Goal: Information Seeking & Learning: Learn about a topic

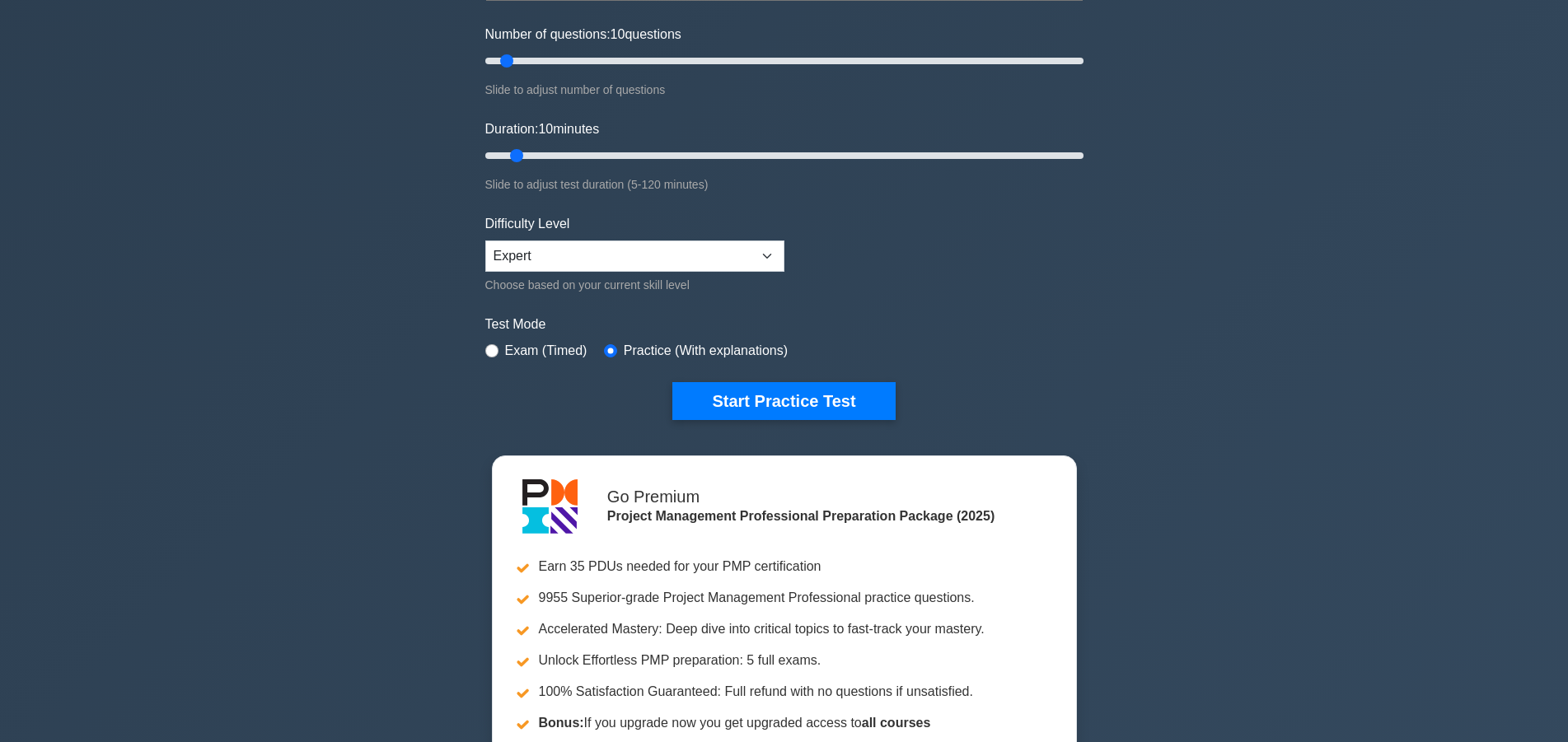
scroll to position [252, 0]
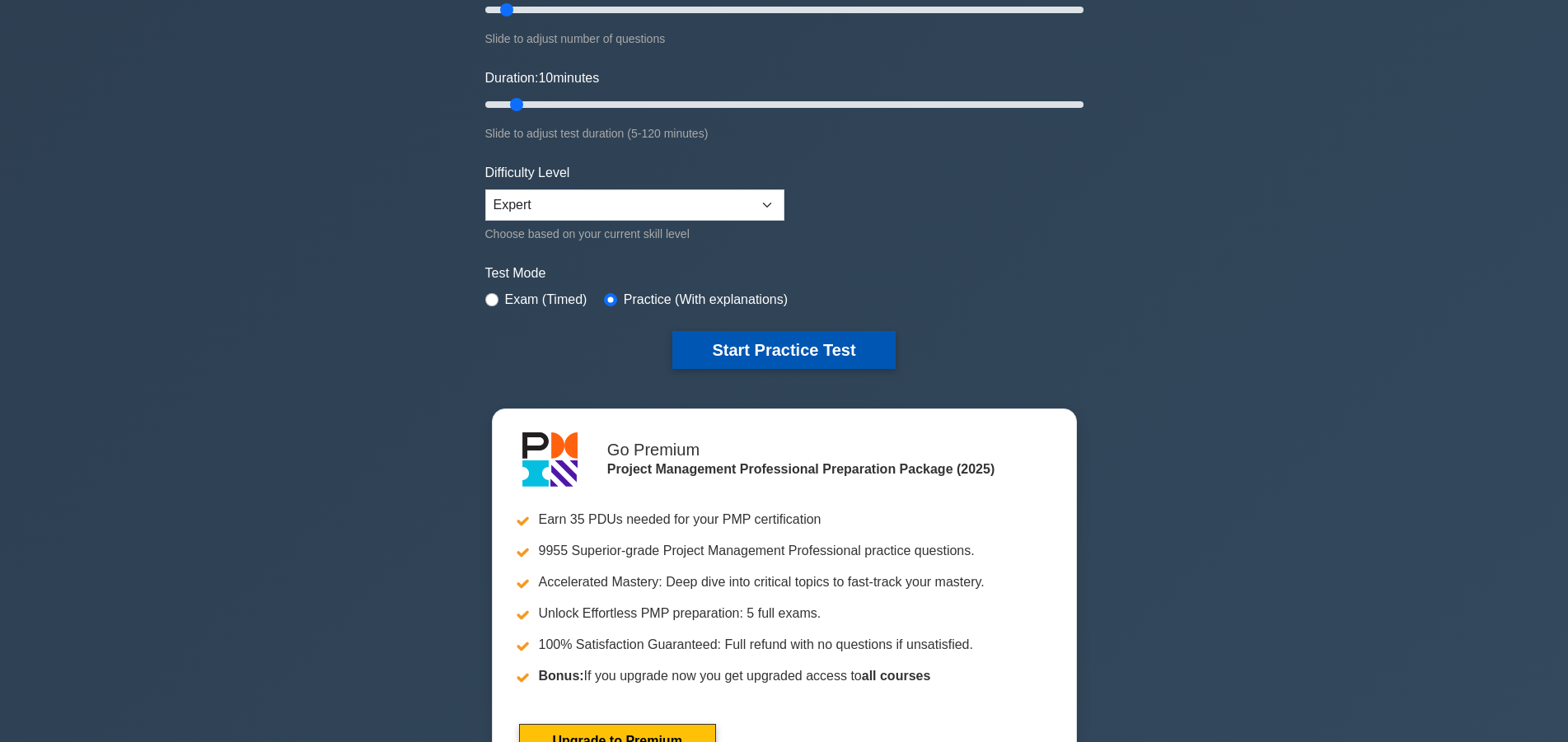
click at [847, 351] on button "Start Practice Test" at bounding box center [783, 350] width 222 height 38
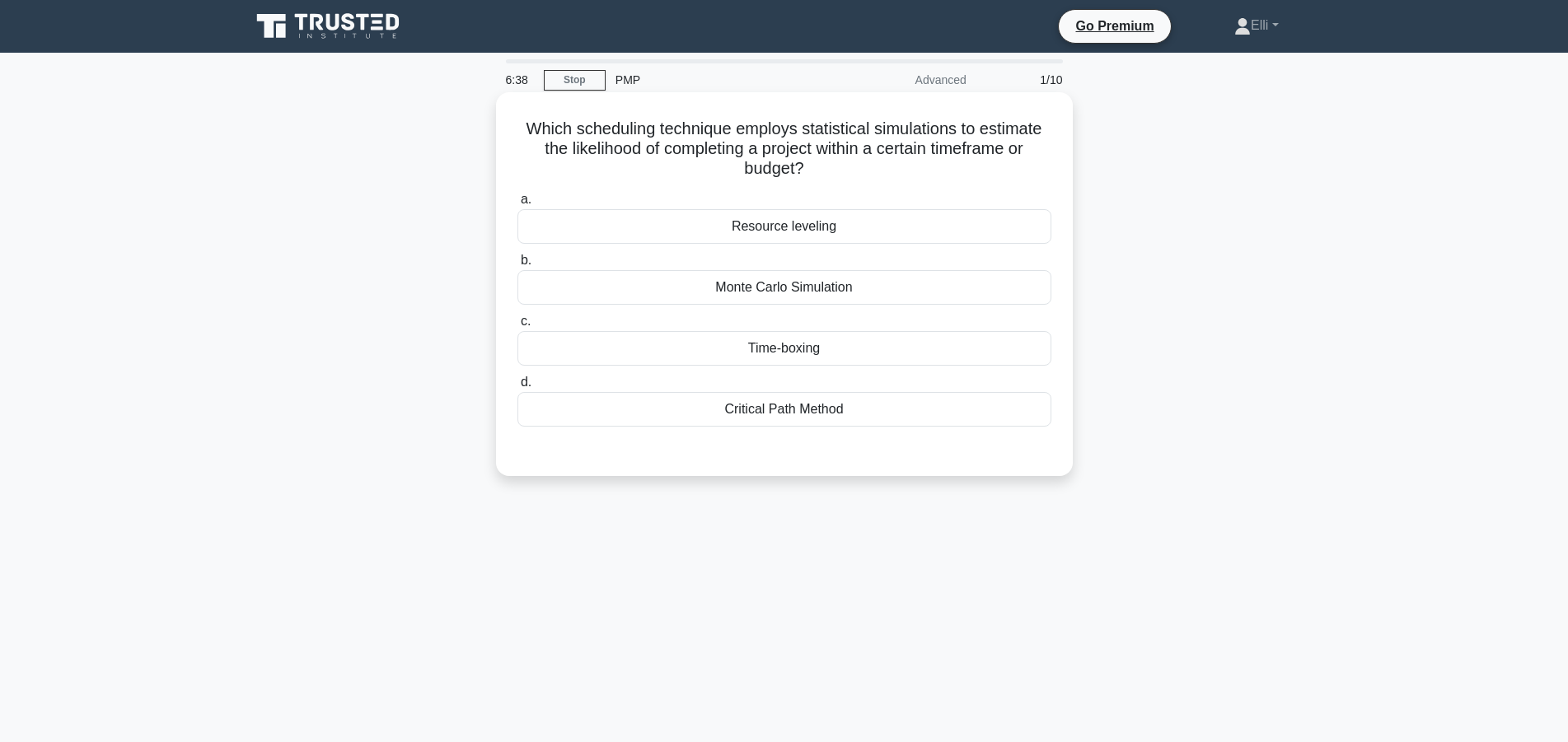
click at [869, 351] on div "Time-boxing" at bounding box center [784, 348] width 534 height 35
click at [518, 327] on input "c. Time-boxing" at bounding box center [518, 321] width 0 height 11
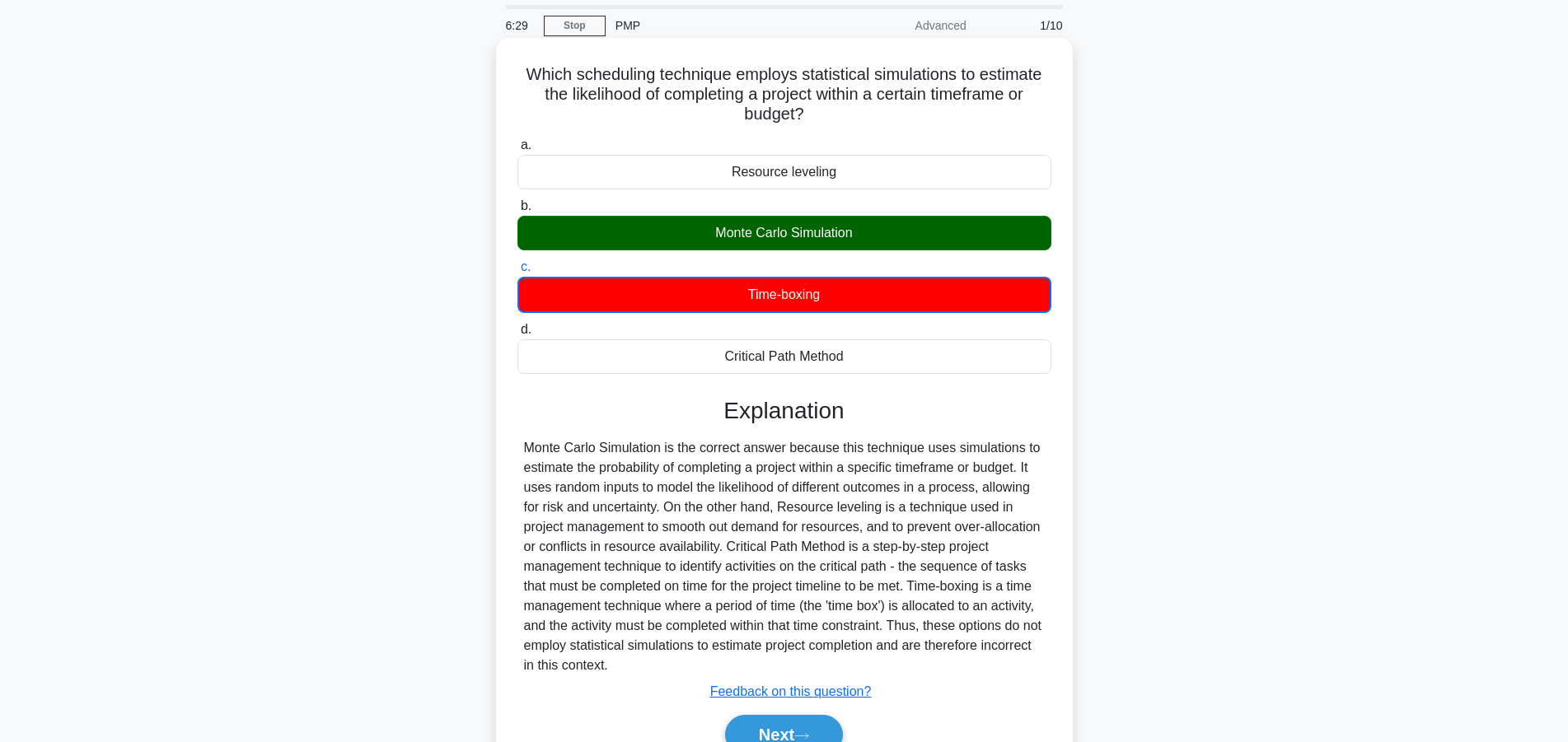
scroll to position [148, 0]
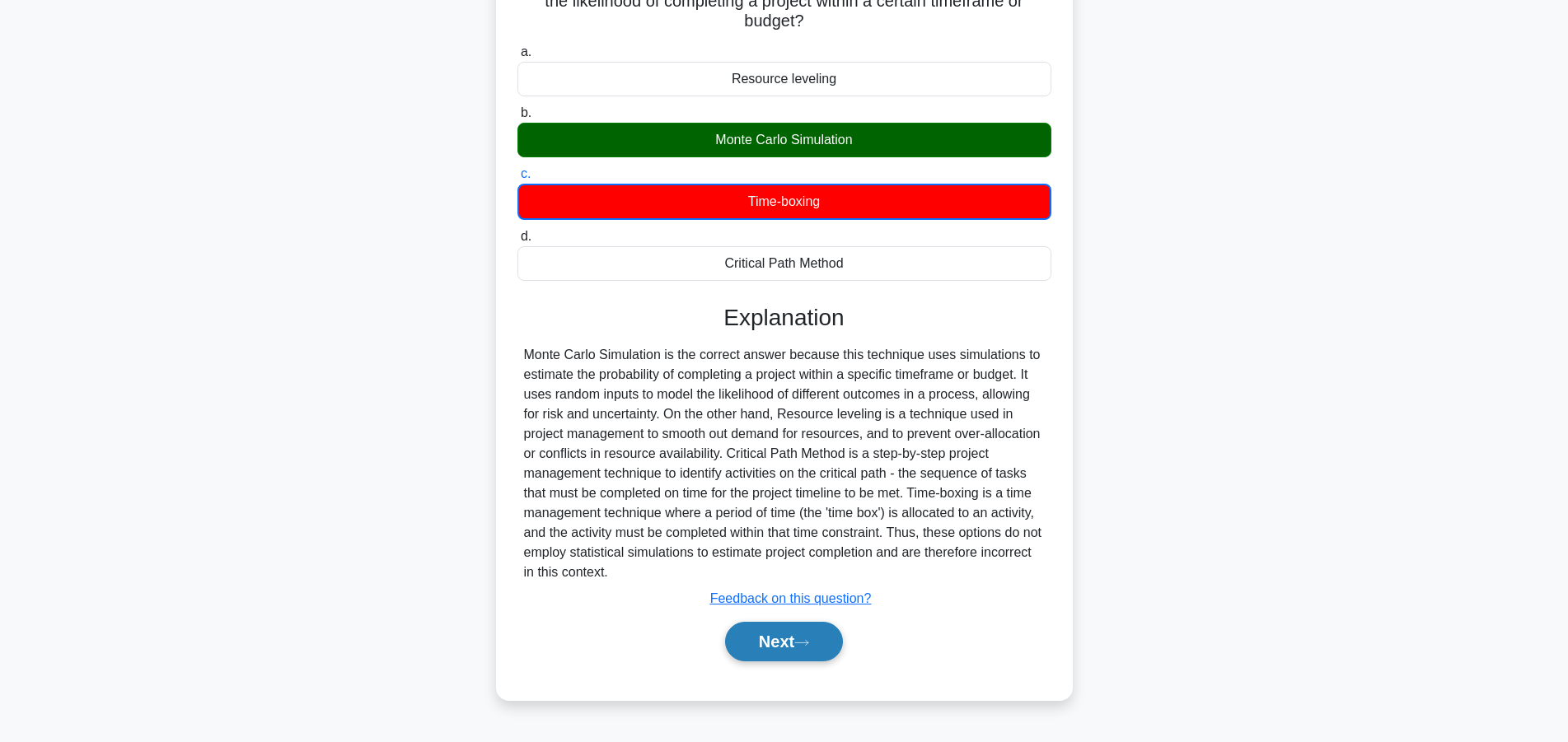
click at [789, 635] on button "Next" at bounding box center [784, 641] width 118 height 40
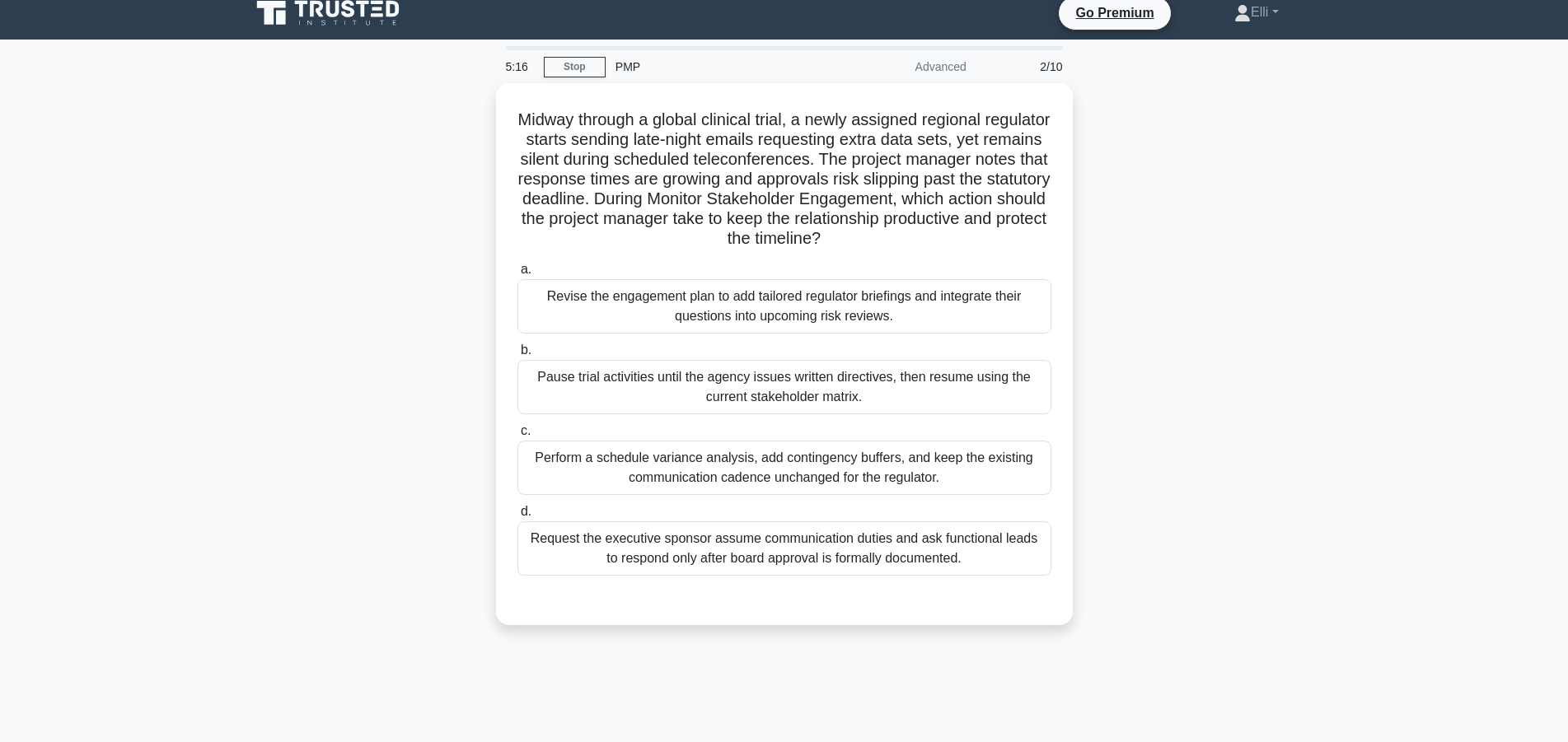
scroll to position [0, 0]
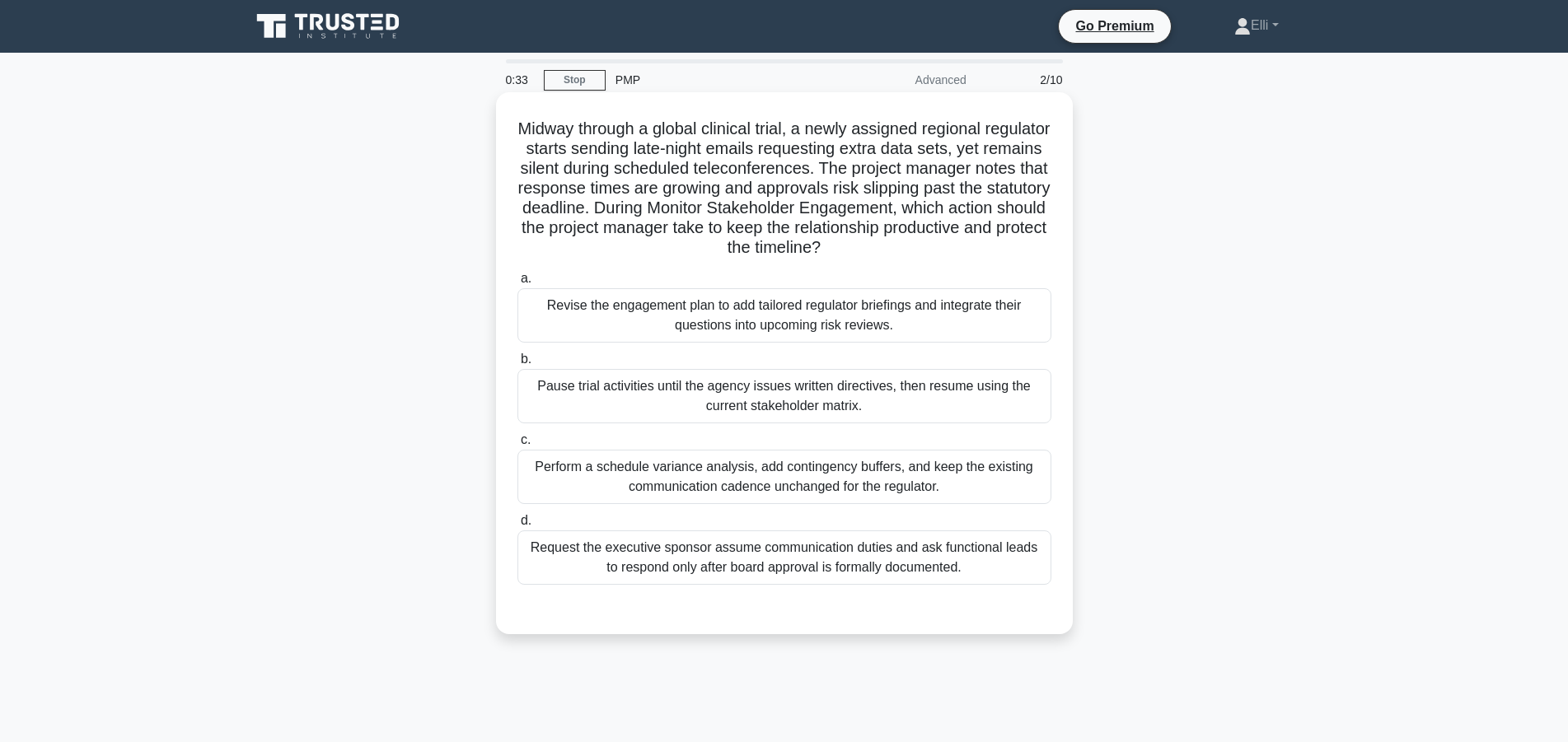
click at [746, 309] on div "Revise the engagement plan to add tailored regulator briefings and integrate th…" at bounding box center [784, 315] width 534 height 54
click at [518, 284] on input "a. Revise the engagement plan to add tailored regulator briefings and integrate…" at bounding box center [518, 278] width 0 height 11
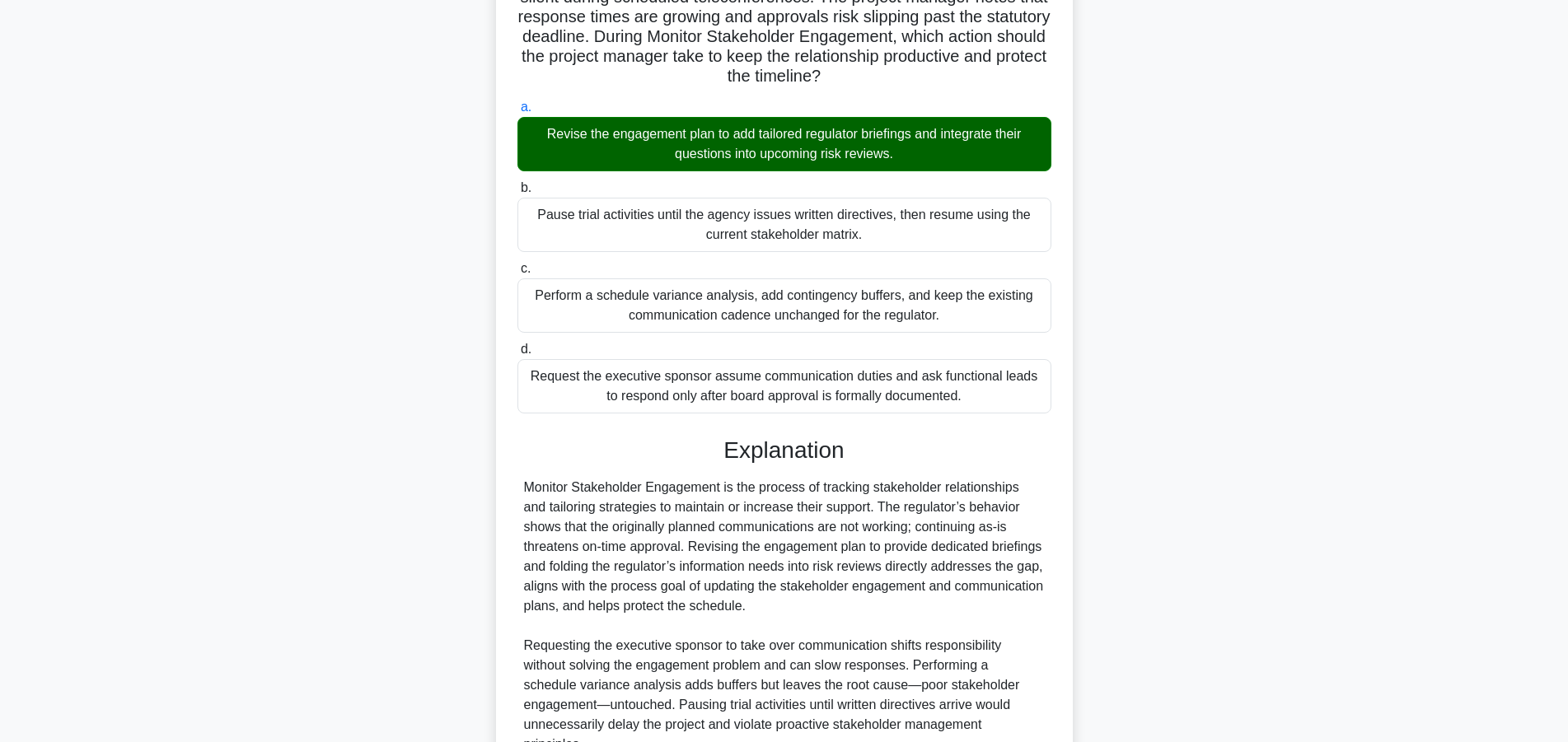
scroll to position [314, 0]
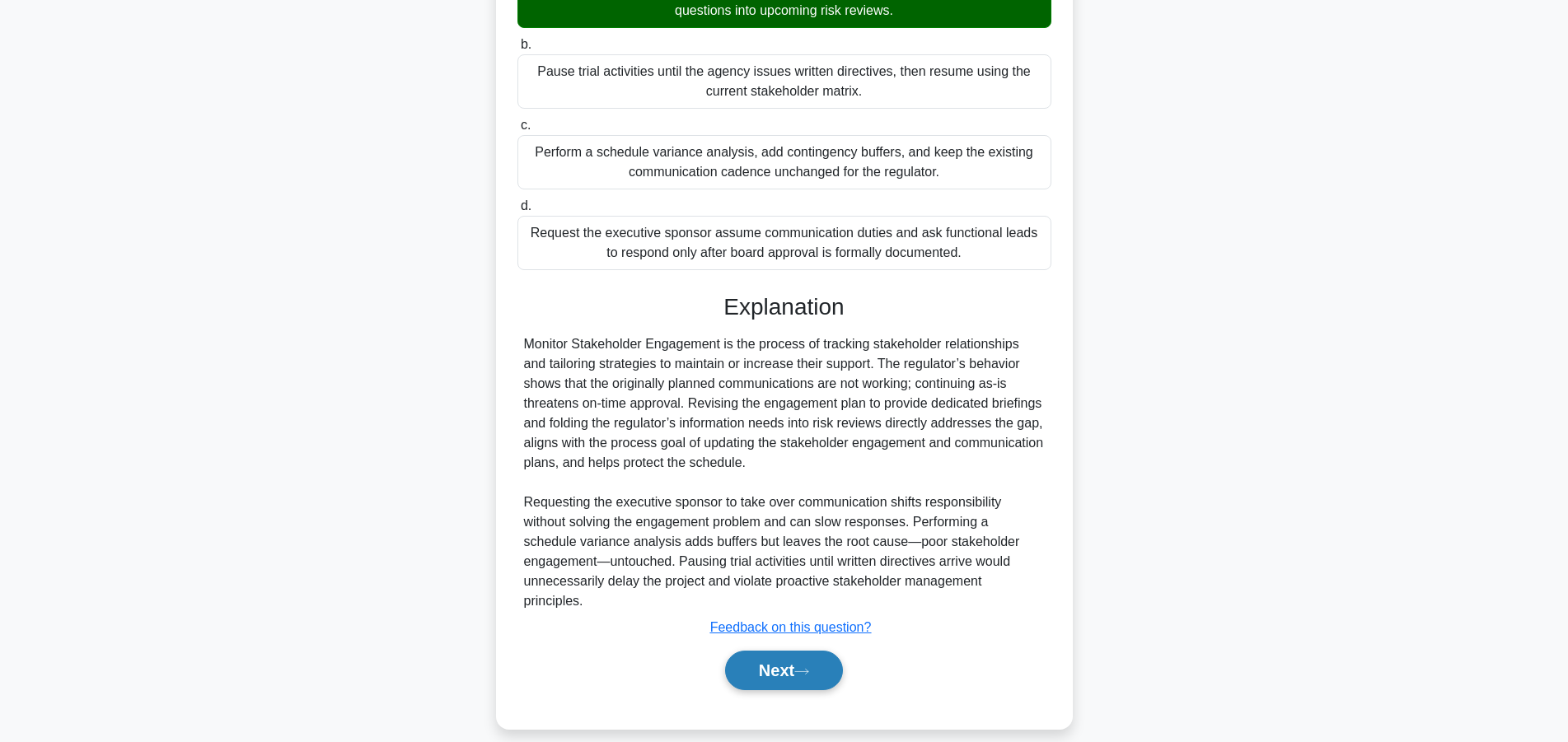
click at [793, 656] on button "Next" at bounding box center [784, 670] width 118 height 40
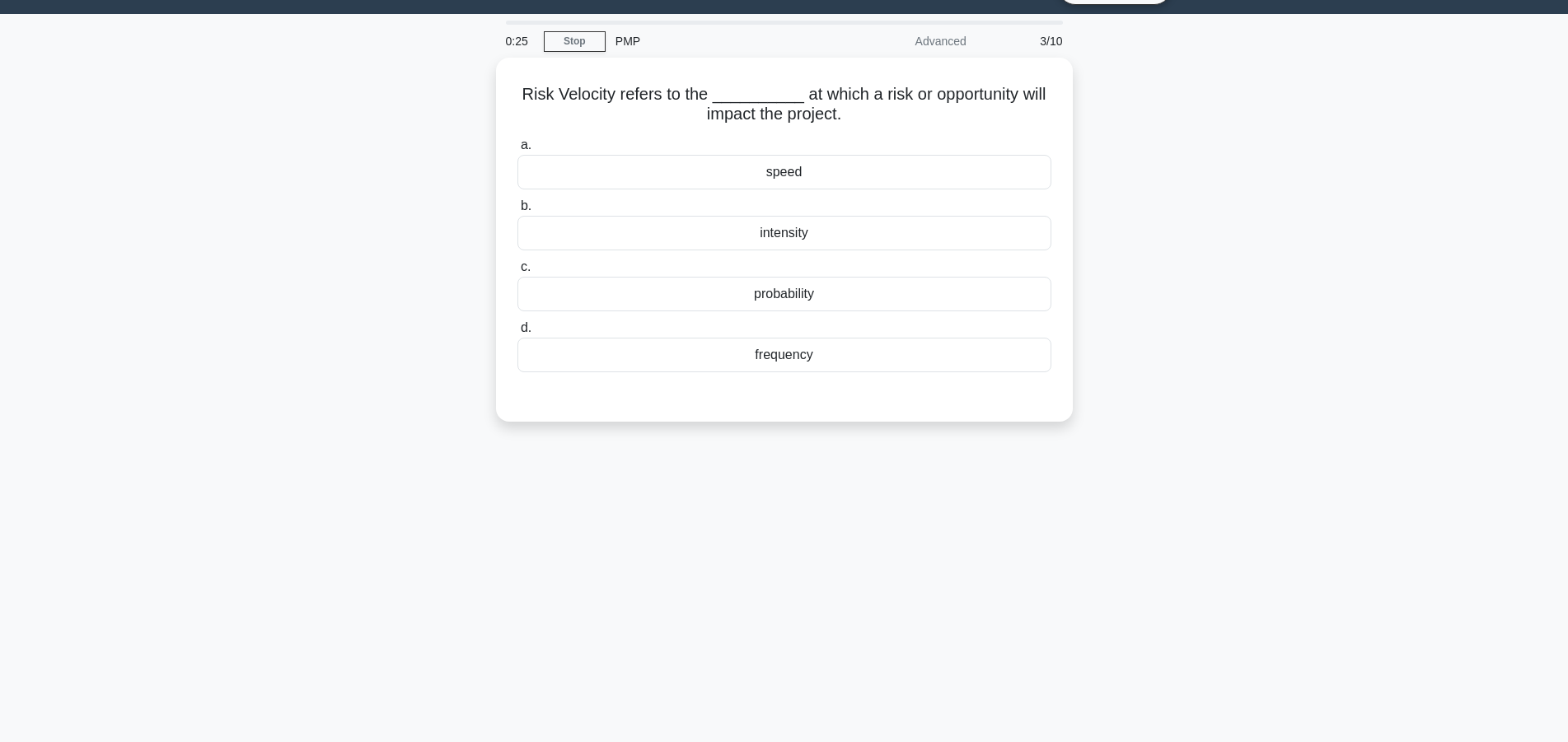
scroll to position [0, 0]
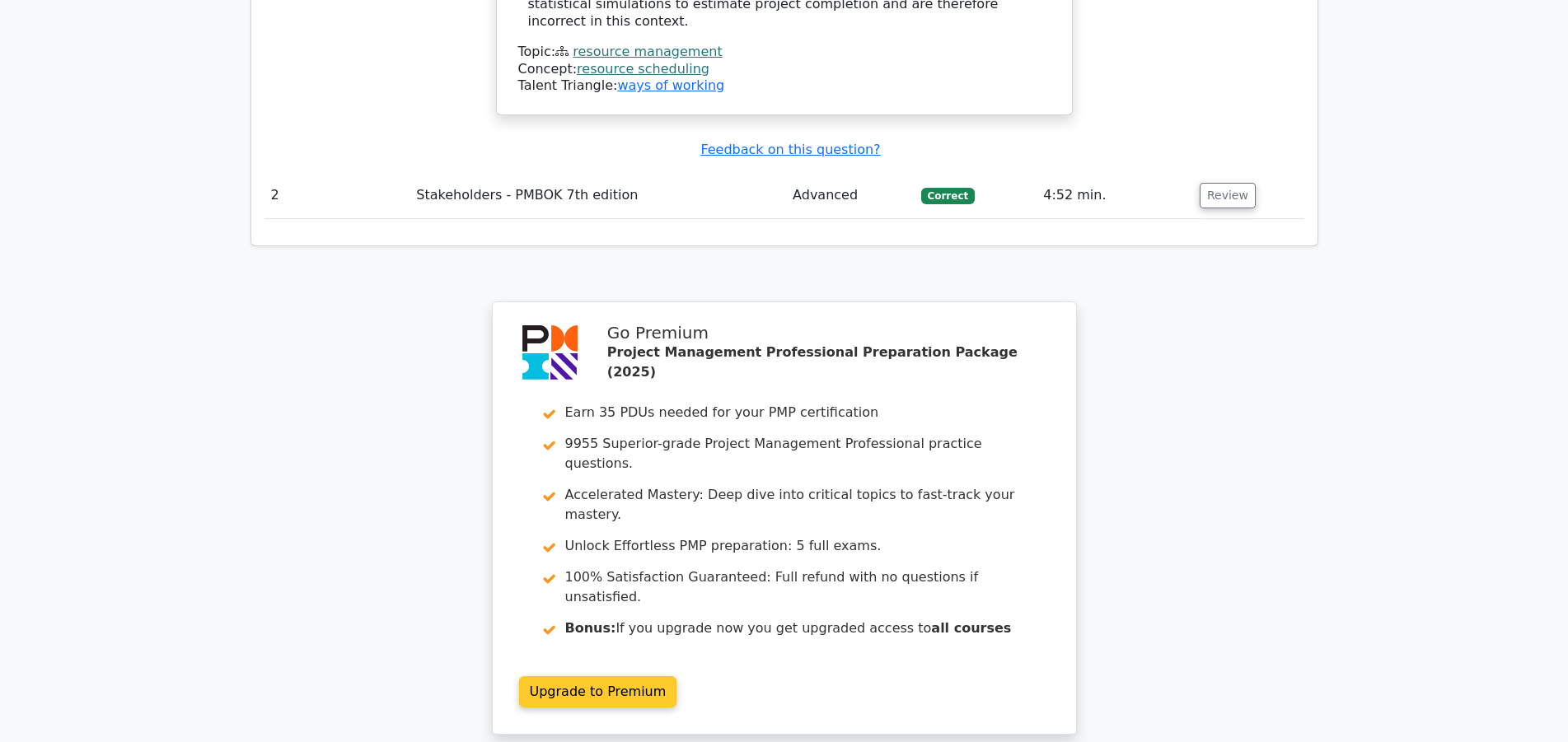
scroll to position [2115, 0]
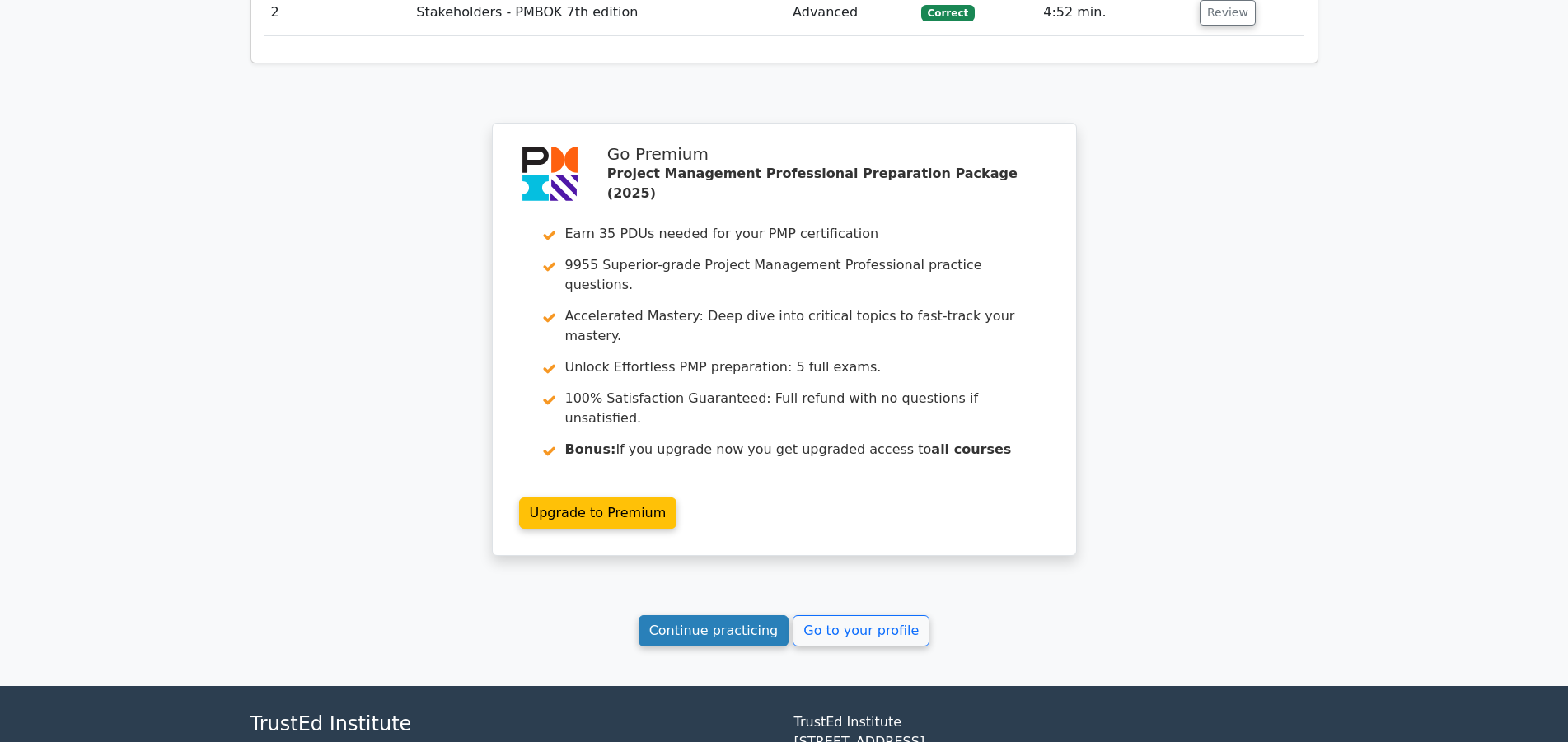
click at [709, 615] on link "Continue practicing" at bounding box center [713, 631] width 151 height 31
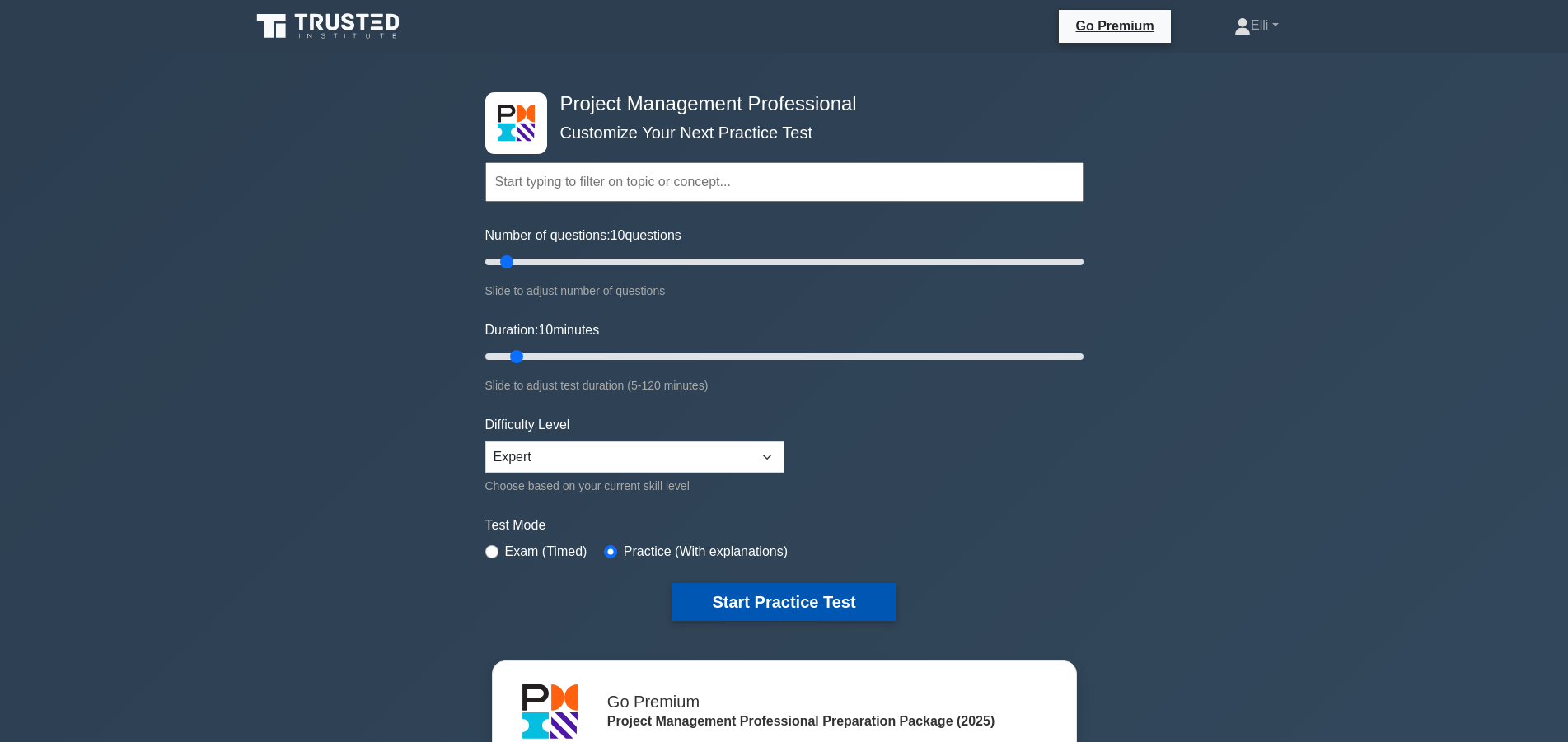
click at [731, 599] on button "Start Practice Test" at bounding box center [783, 603] width 222 height 38
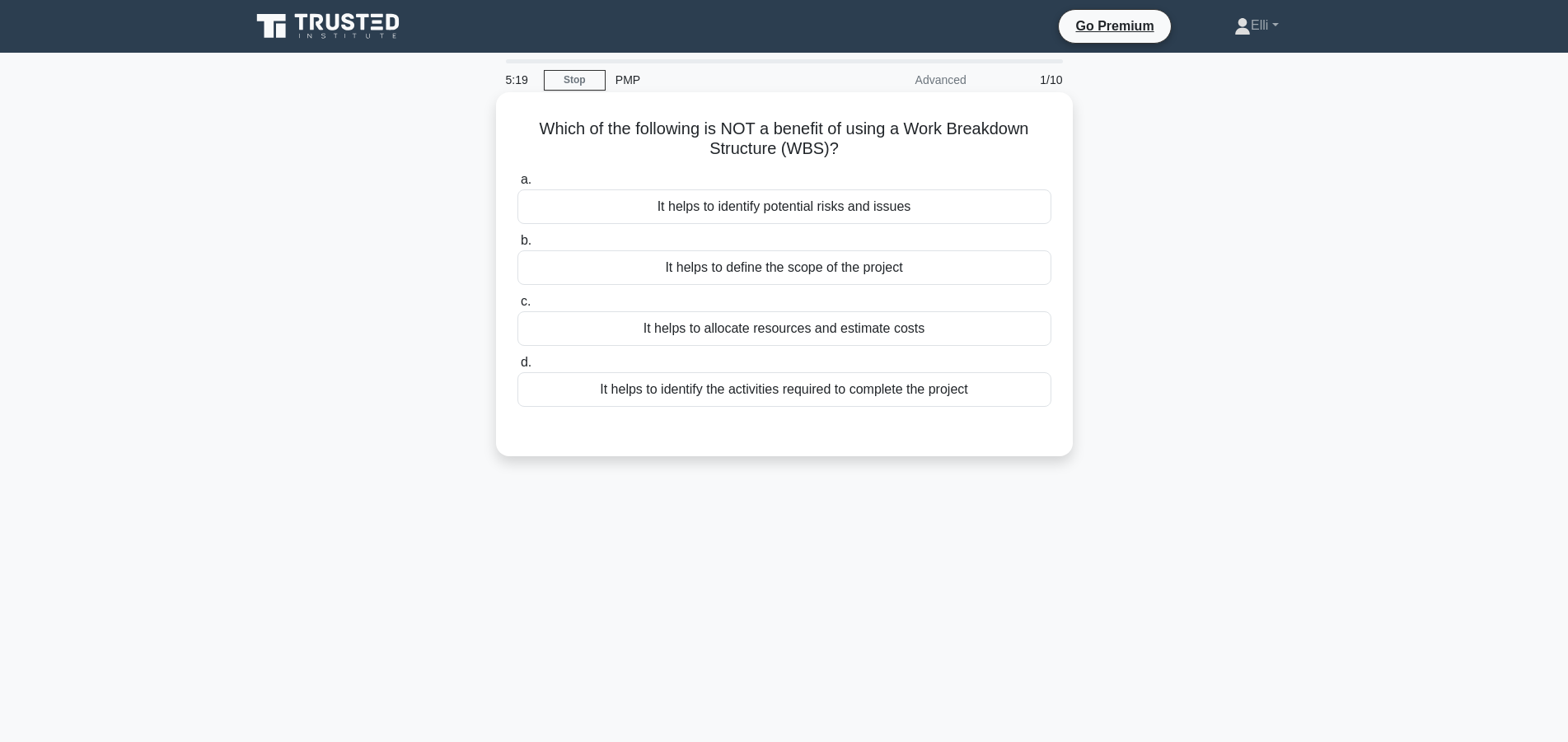
click at [997, 209] on div "It helps to identify potential risks and issues" at bounding box center [784, 207] width 534 height 35
click at [518, 186] on input "a. It helps to identify potential risks and issues" at bounding box center [518, 180] width 0 height 11
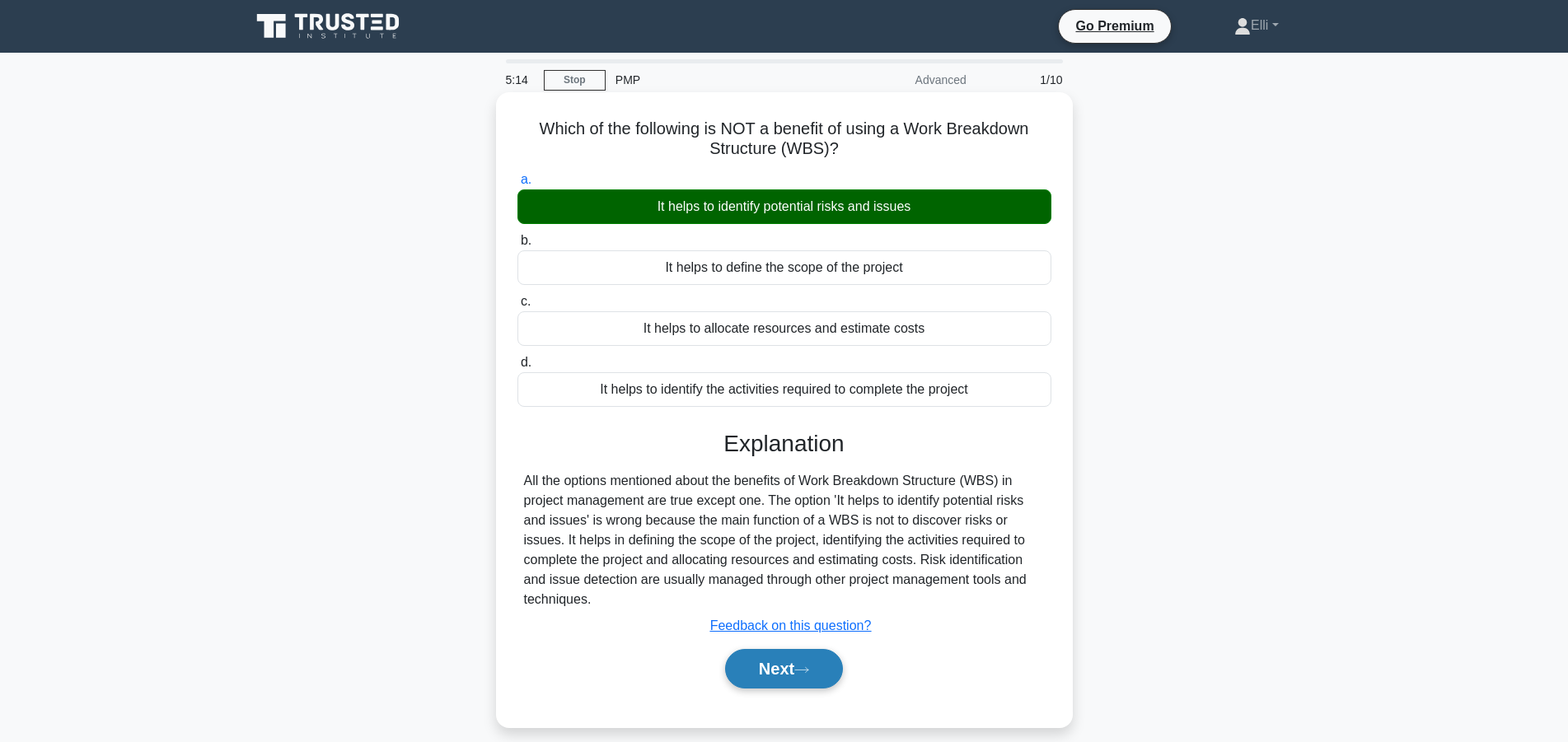
click at [779, 669] on button "Next" at bounding box center [784, 669] width 118 height 40
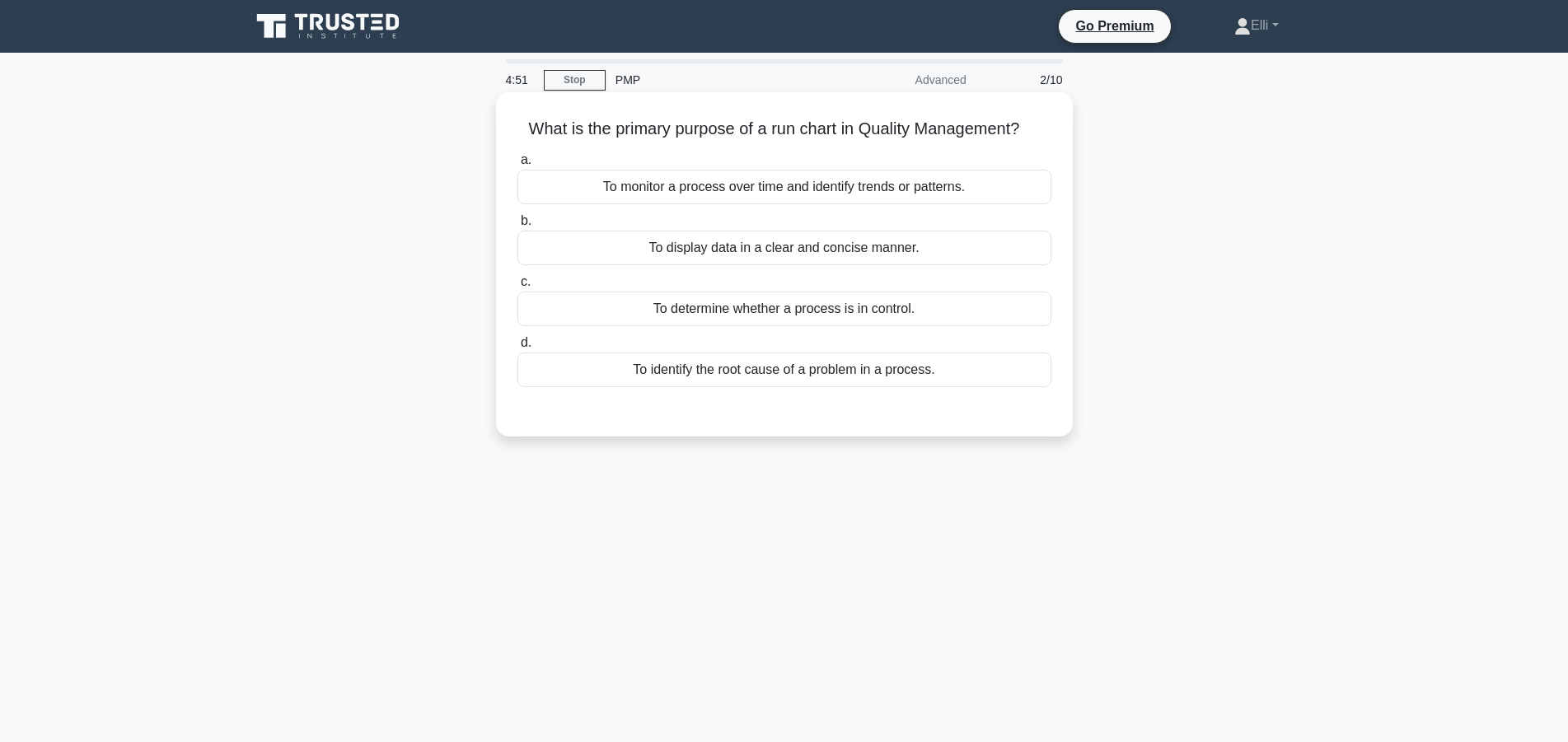
click at [802, 187] on div "To monitor a process over time and identify trends or patterns." at bounding box center [784, 187] width 534 height 35
click at [518, 166] on input "a. To monitor a process over time and identify trends or patterns." at bounding box center [518, 160] width 0 height 11
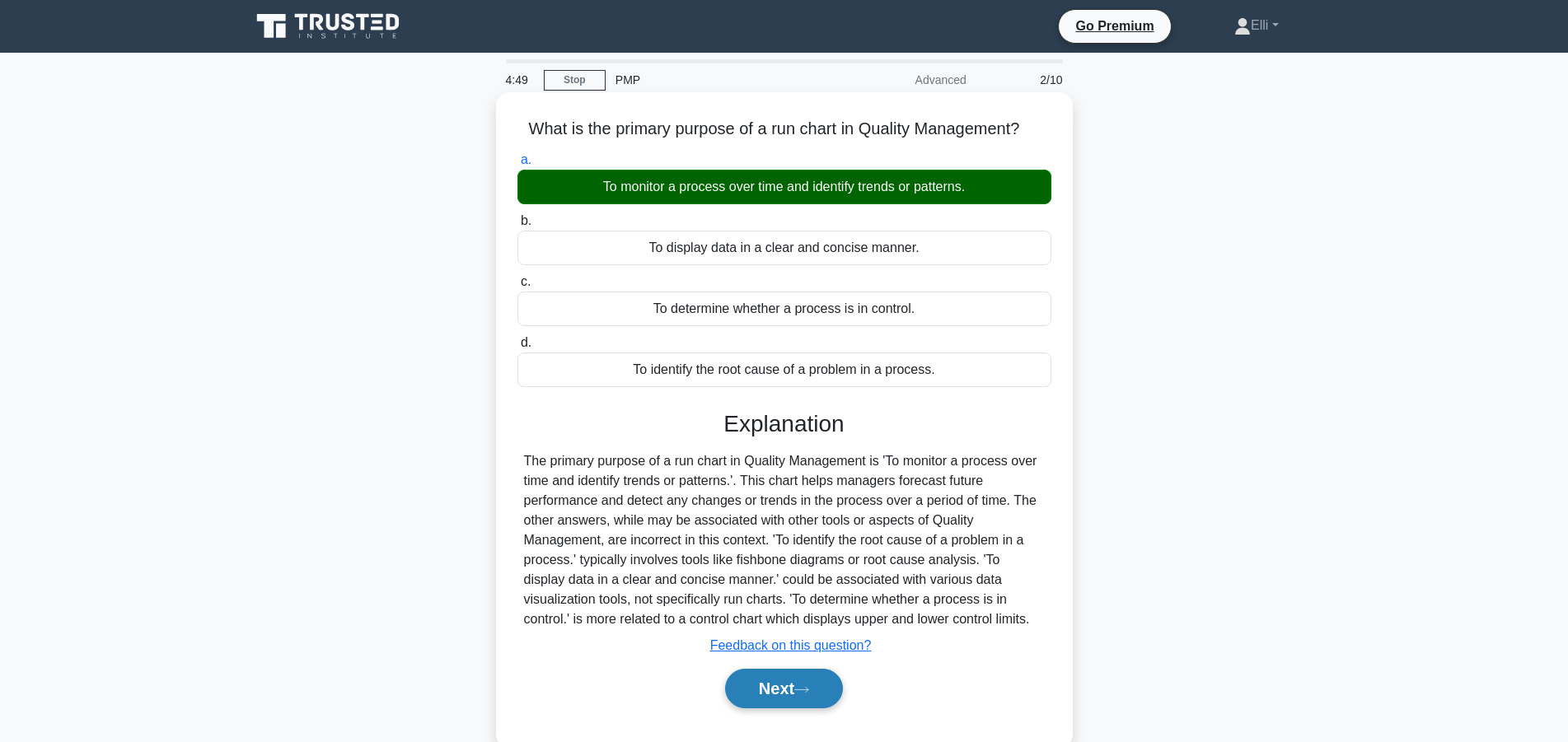
click at [759, 681] on button "Next" at bounding box center [784, 688] width 118 height 40
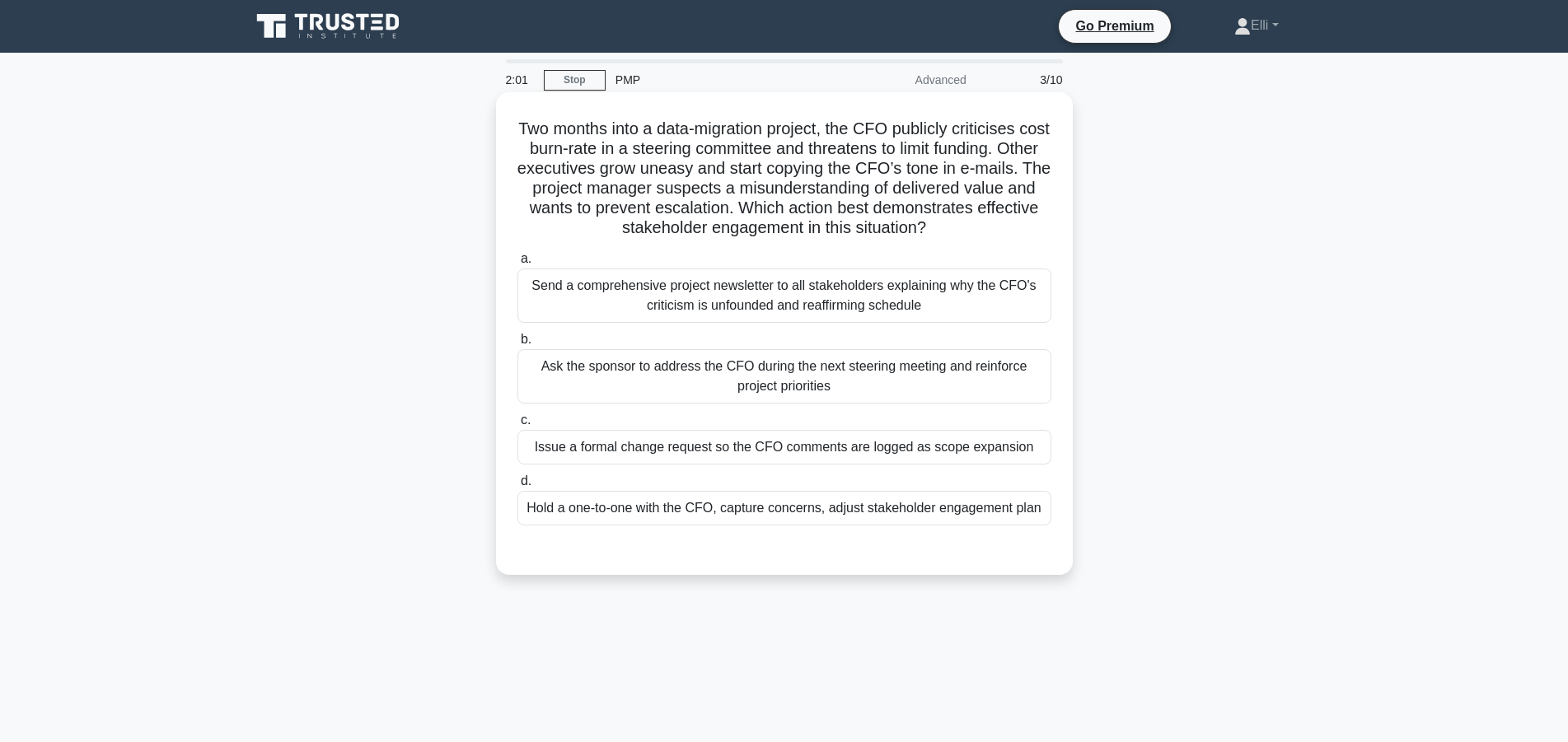
click at [938, 508] on div "Hold a one-to-one with the CFO, capture concerns, adjust stakeholder engagement…" at bounding box center [784, 508] width 534 height 35
click at [518, 487] on input "d. Hold a one-to-one with the CFO, capture concerns, adjust stakeholder engagem…" at bounding box center [518, 481] width 0 height 11
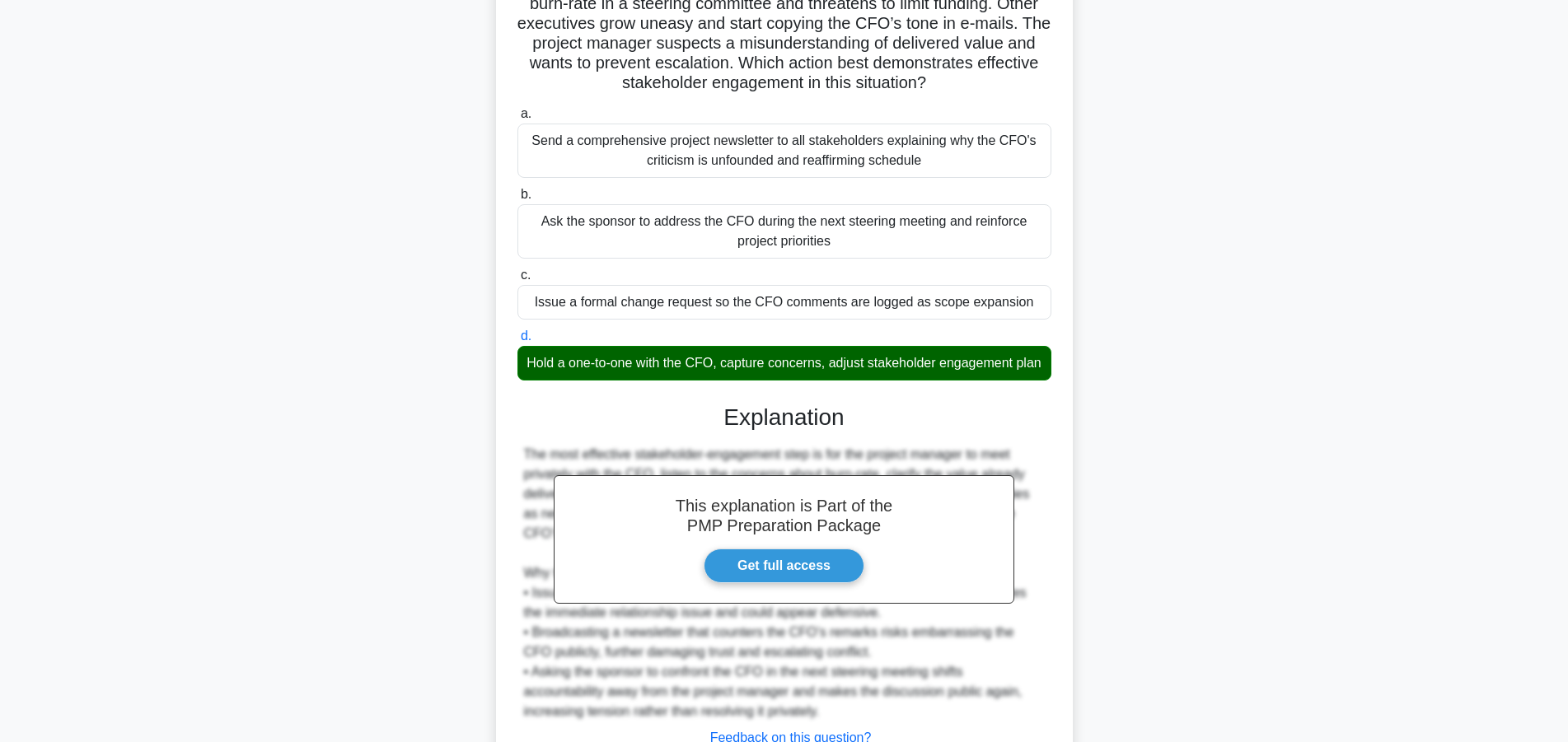
scroll to position [252, 0]
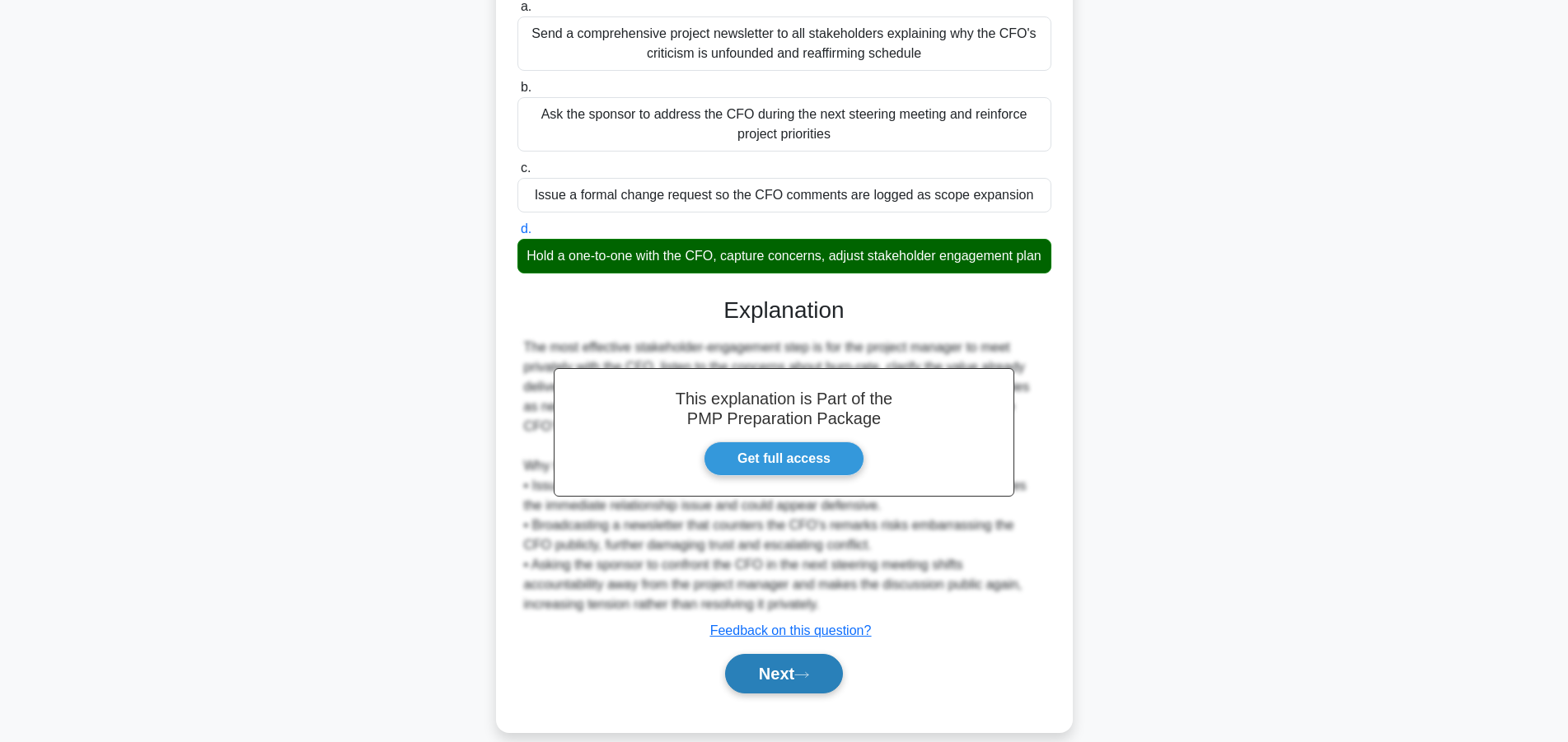
click at [798, 678] on button "Next" at bounding box center [784, 673] width 118 height 40
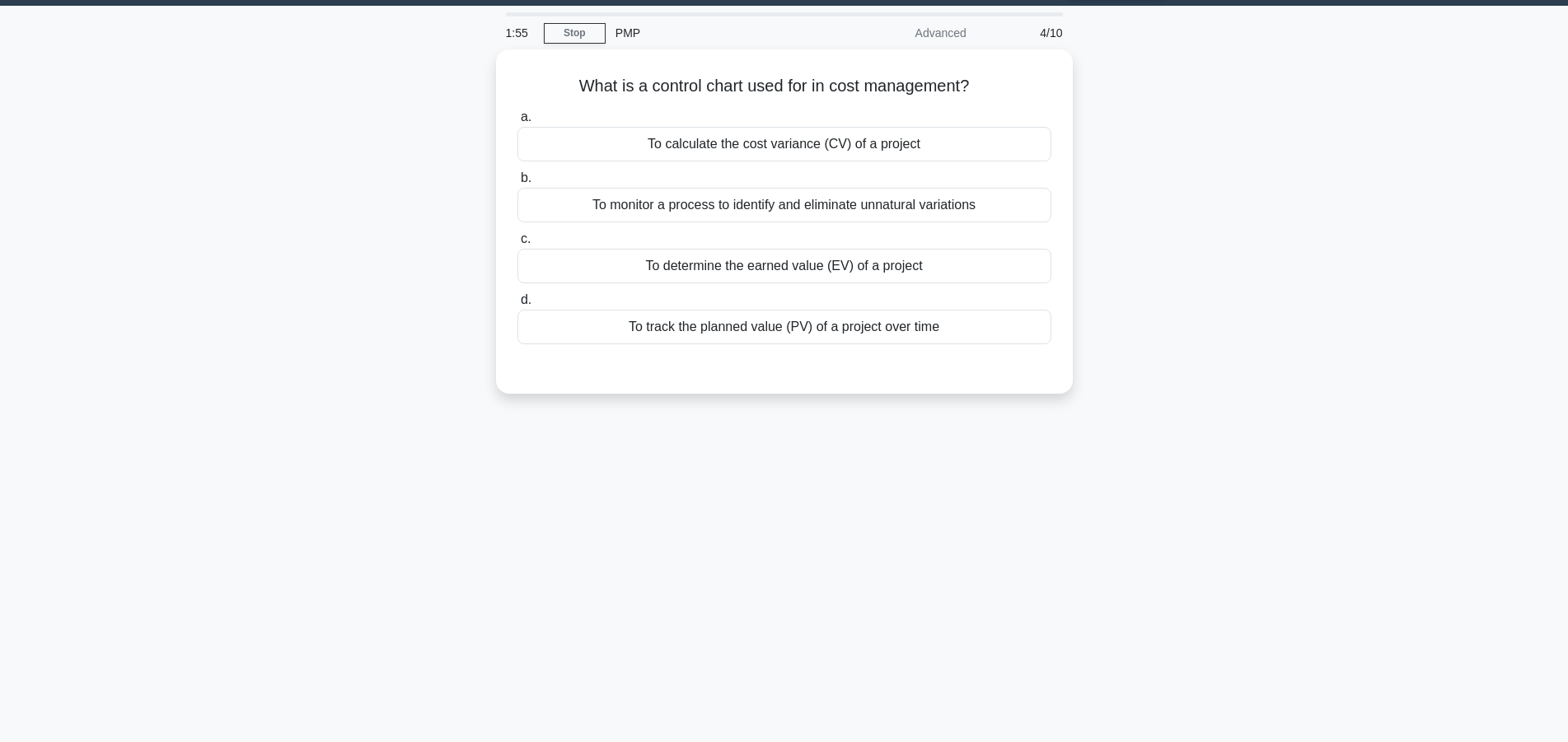
scroll to position [0, 0]
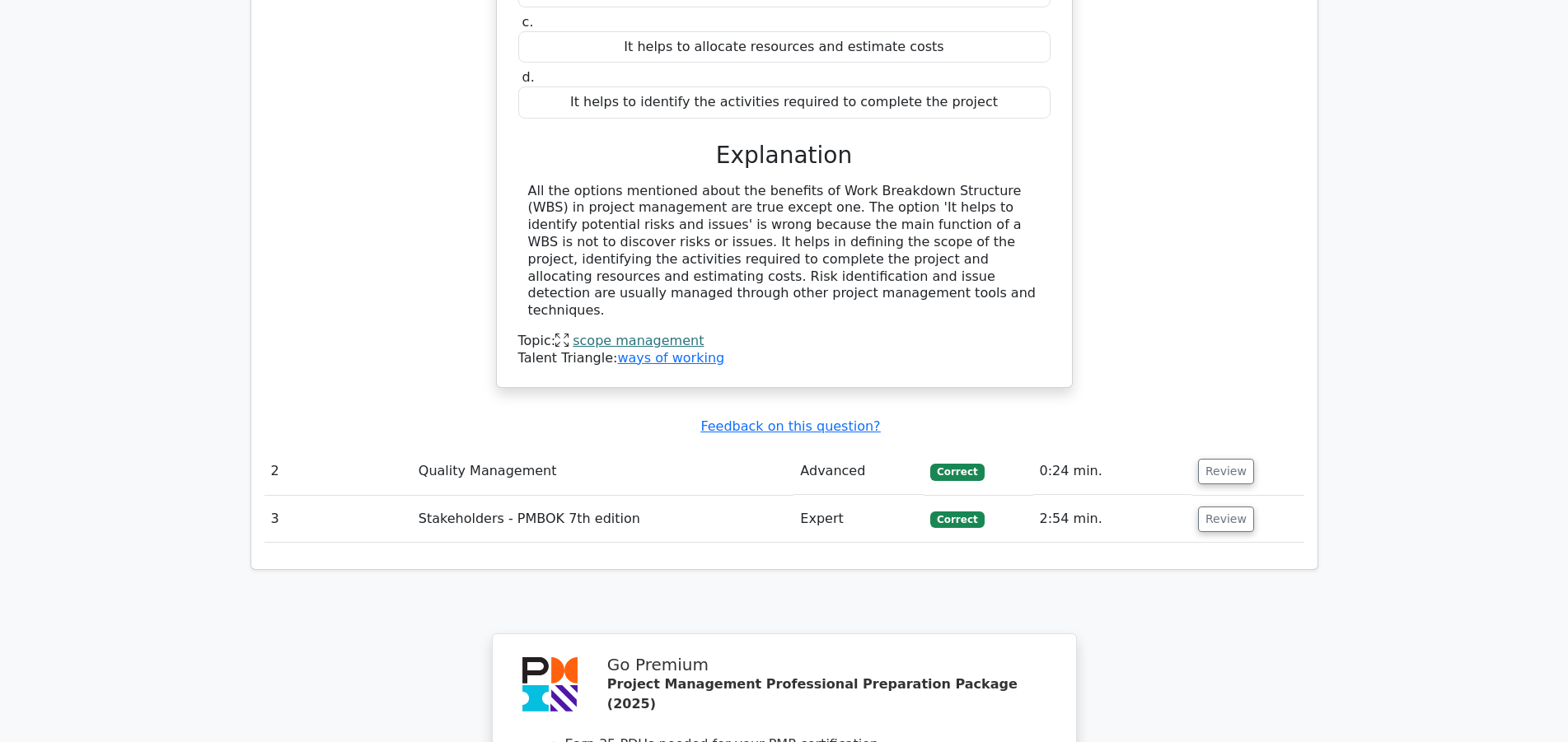
scroll to position [1848, 0]
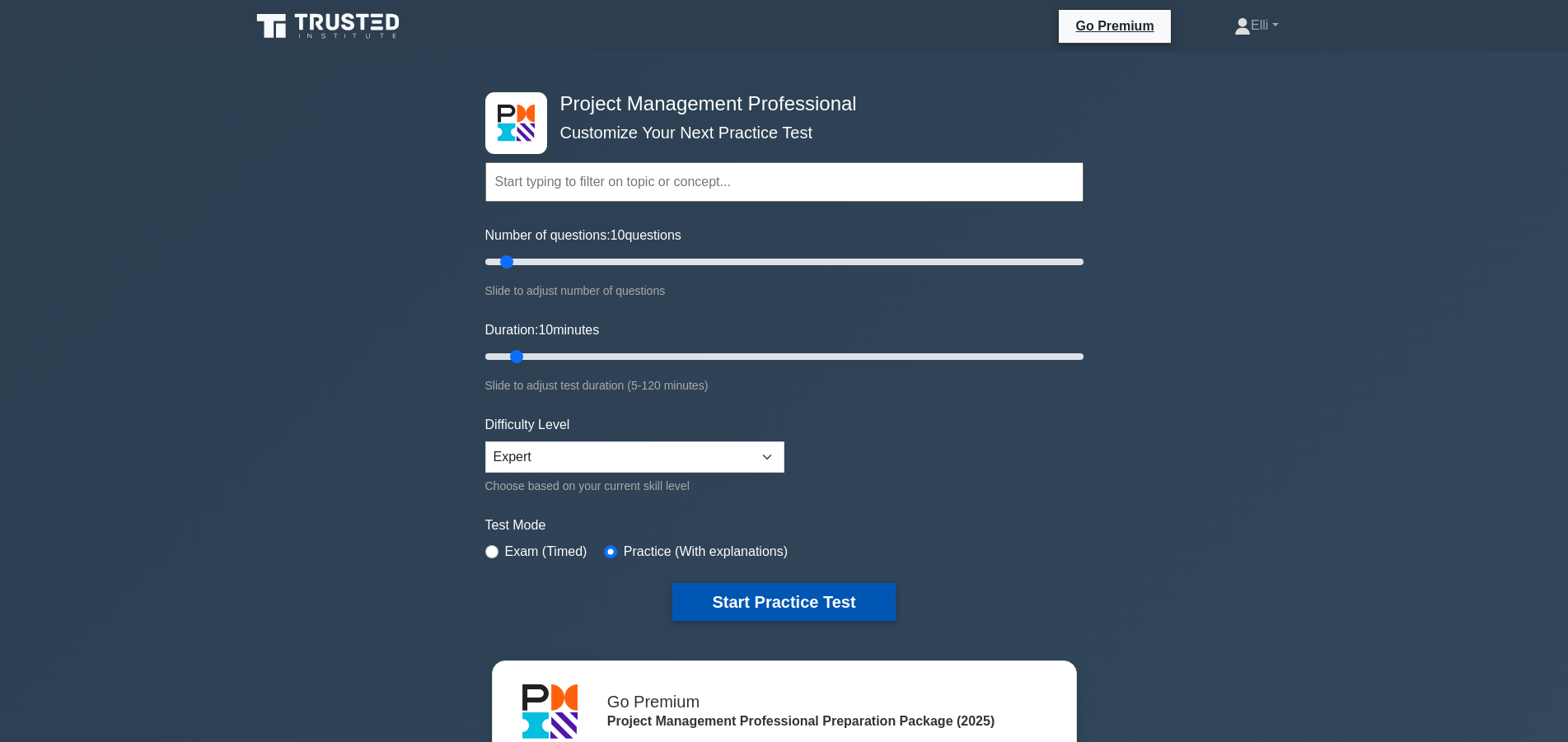
click at [776, 593] on button "Start Practice Test" at bounding box center [783, 603] width 222 height 38
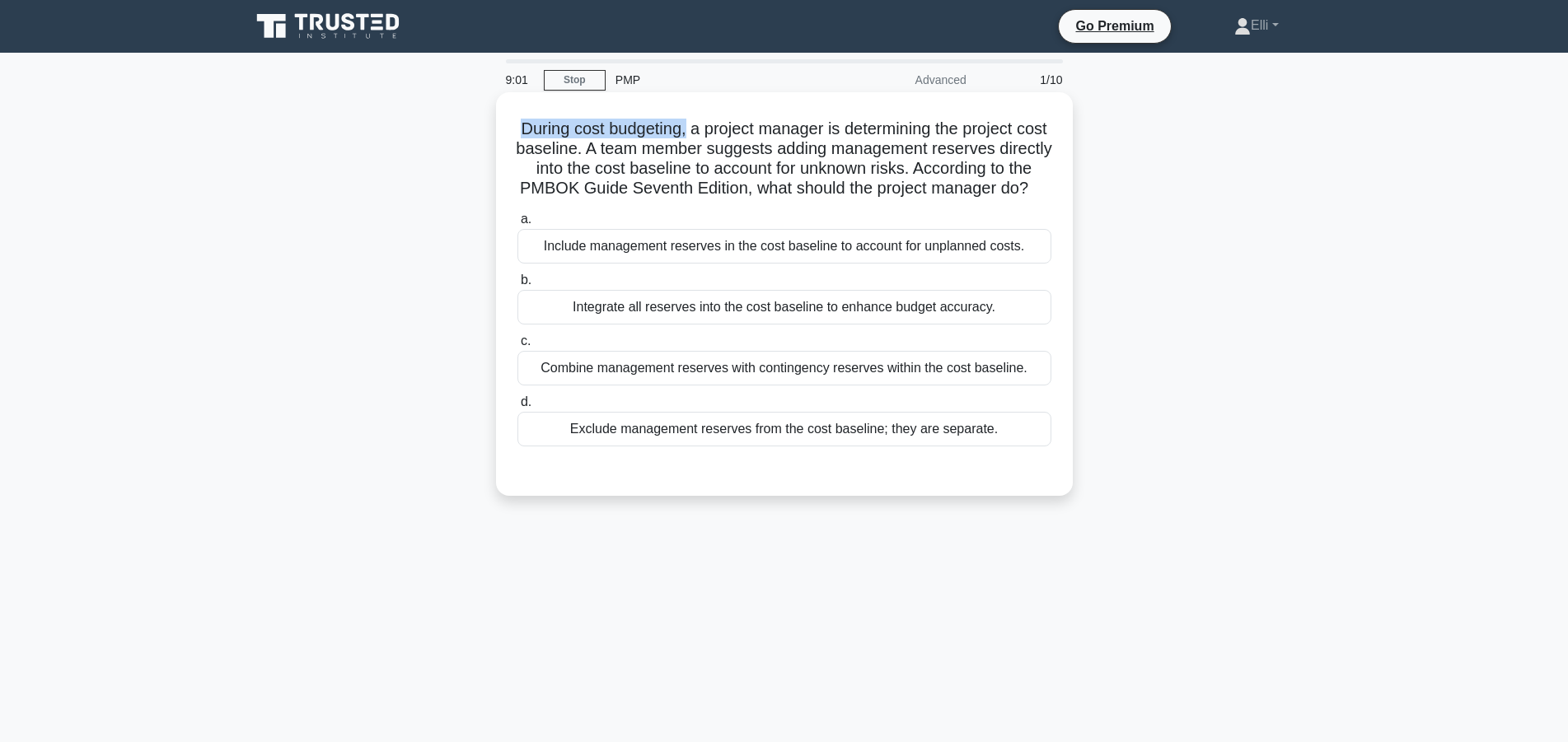
drag, startPoint x: 520, startPoint y: 123, endPoint x: 688, endPoint y: 128, distance: 168.1
click at [688, 128] on h5 "During cost budgeting, a project manager is determining the project cost baseli…" at bounding box center [784, 159] width 538 height 81
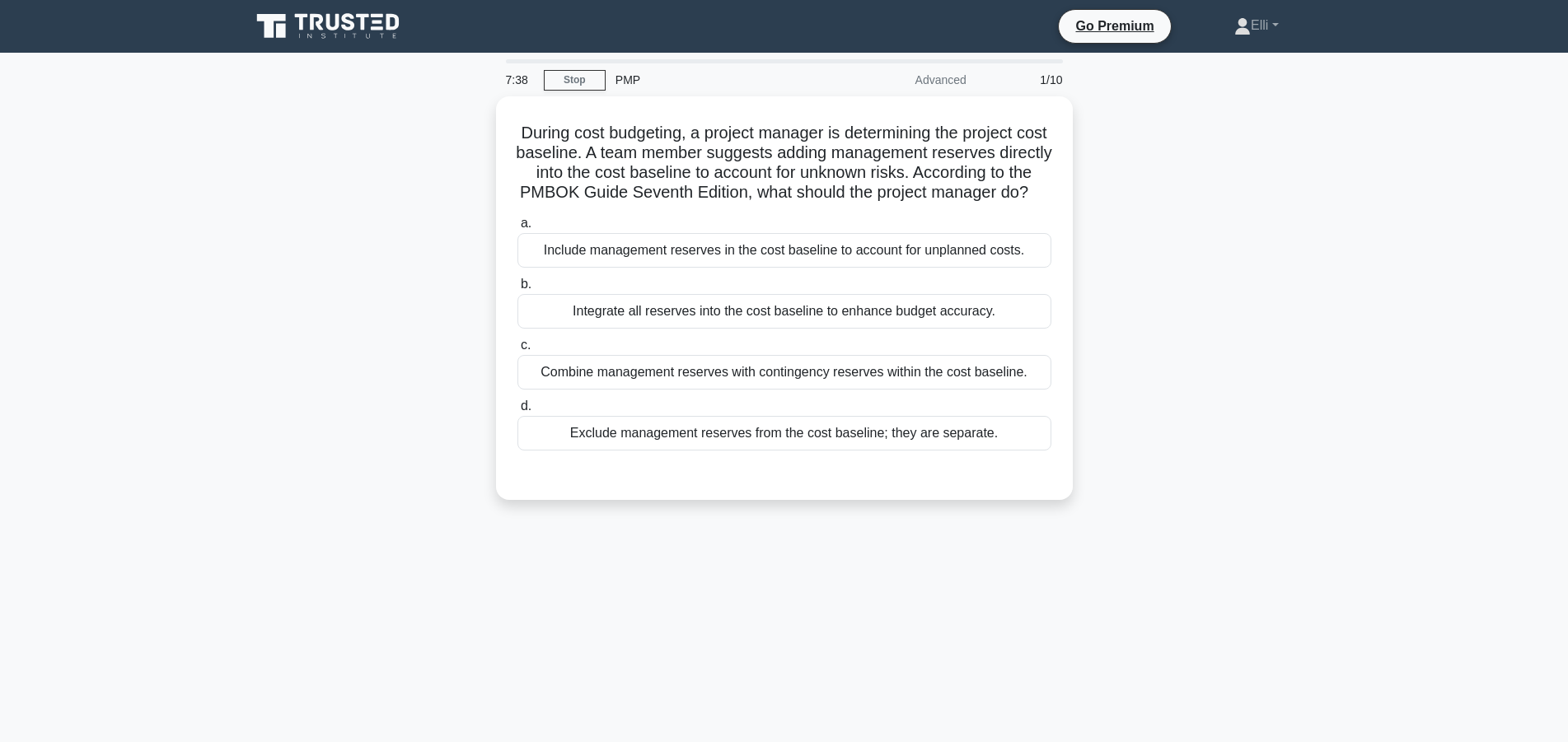
click at [318, 222] on div "During cost budgeting, a project manager is determining the project cost baseli…" at bounding box center [784, 308] width 1087 height 423
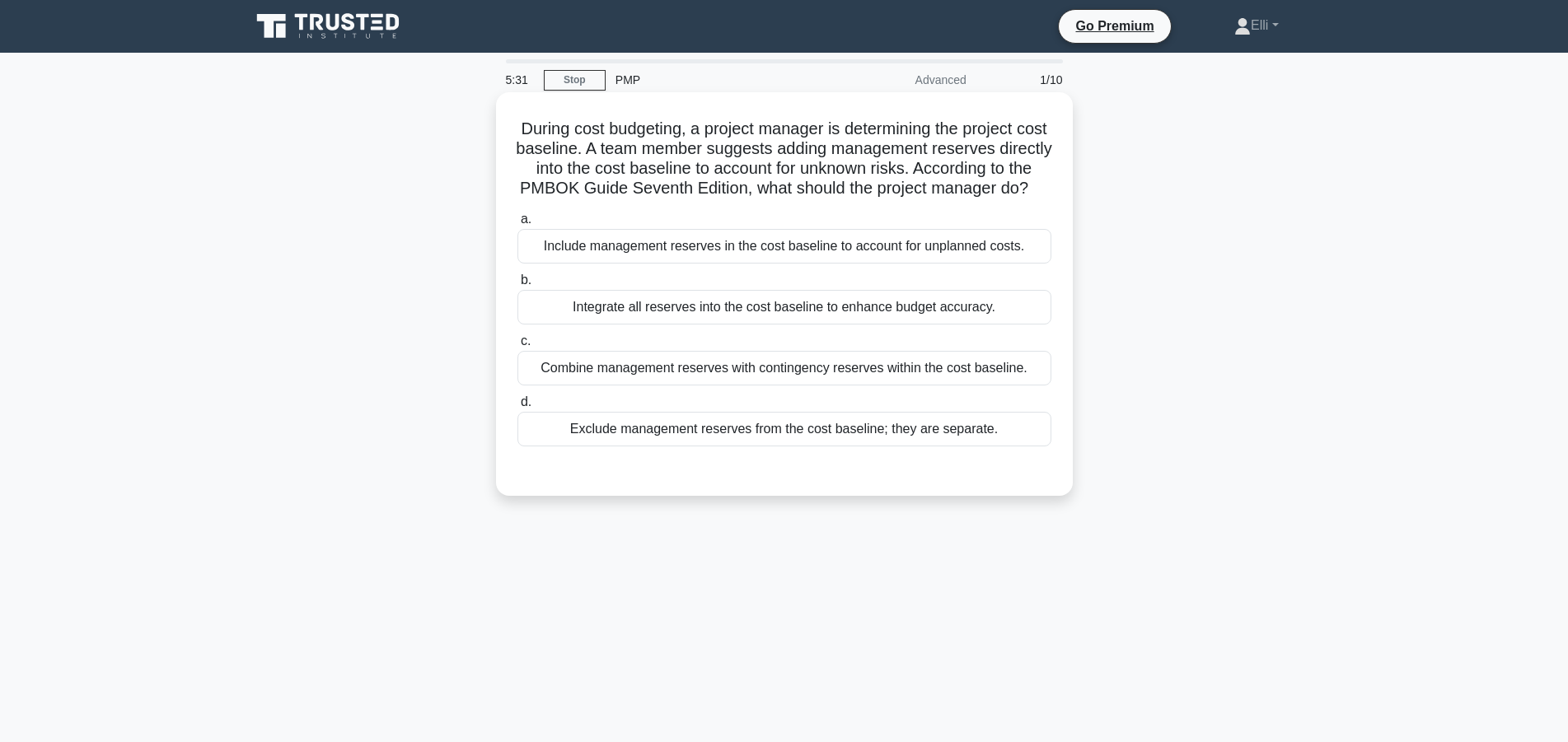
click at [933, 366] on div "Combine management reserves with contingency reserves within the cost baseline." at bounding box center [784, 368] width 534 height 35
click at [518, 347] on input "c. Combine management reserves with contingency reserves within the cost baseli…" at bounding box center [518, 341] width 0 height 11
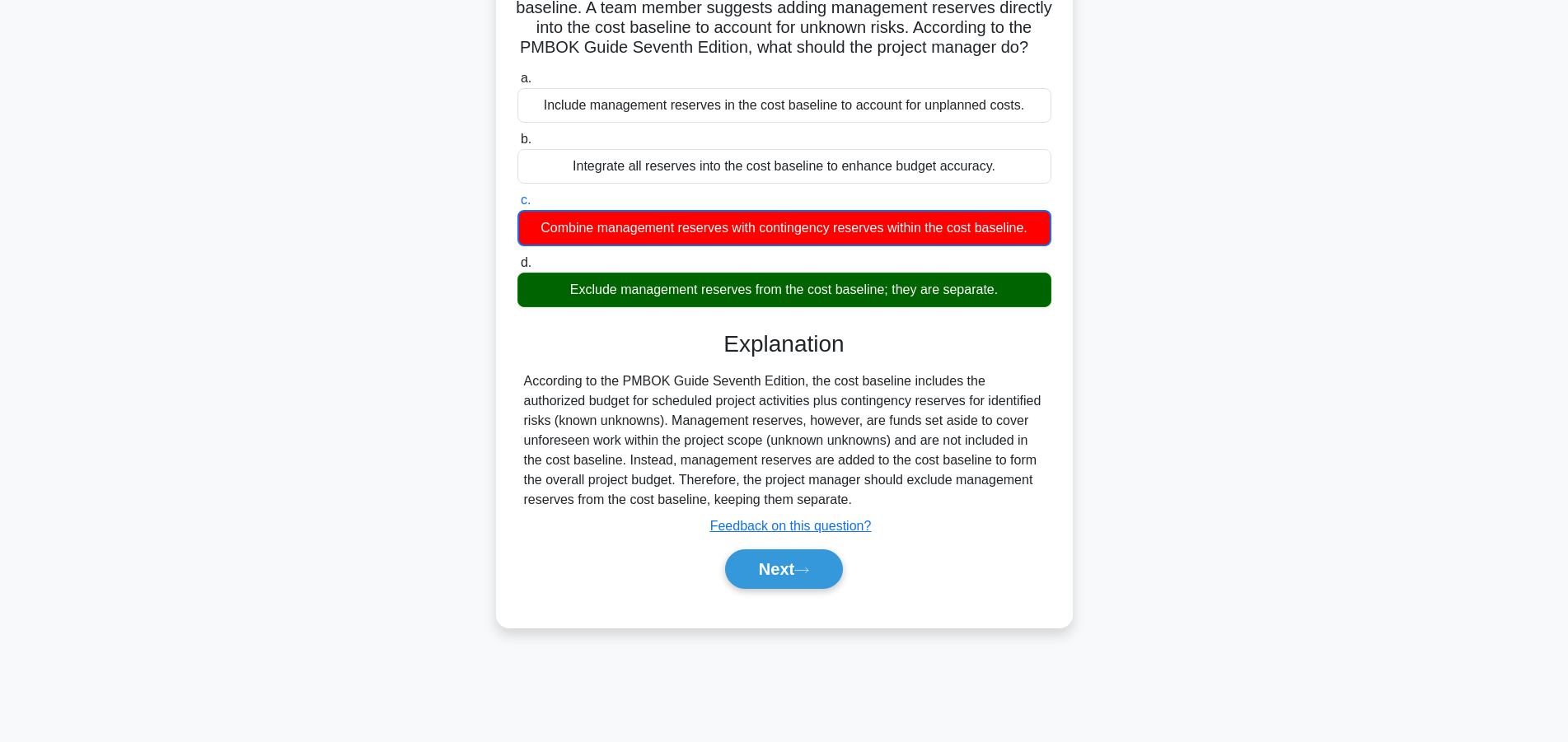
scroll to position [148, 0]
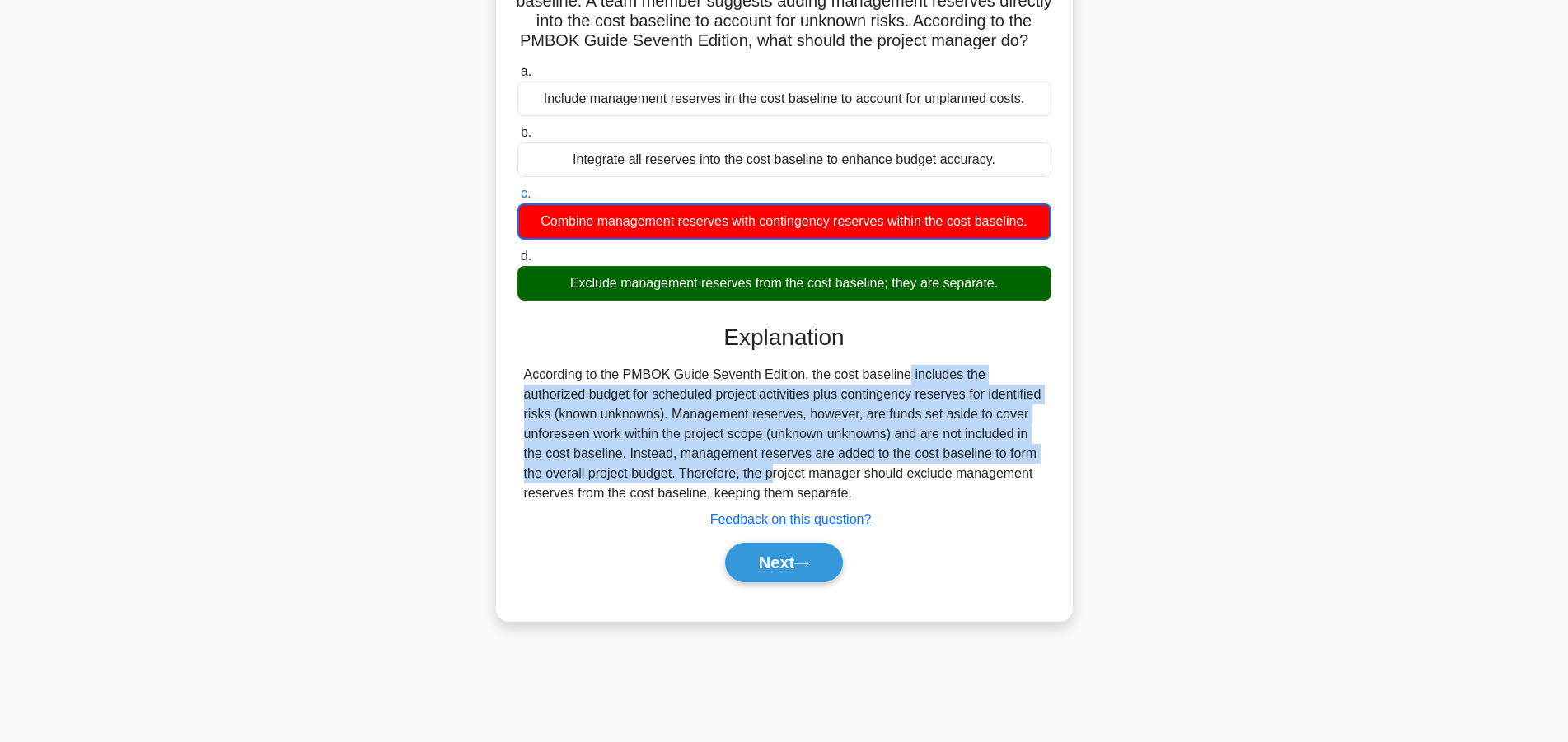
drag, startPoint x: 809, startPoint y: 379, endPoint x: 679, endPoint y: 475, distance: 161.6
click at [679, 475] on div "According to the PMBOK Guide Seventh Edition, the cost baseline includes the au…" at bounding box center [784, 434] width 521 height 139
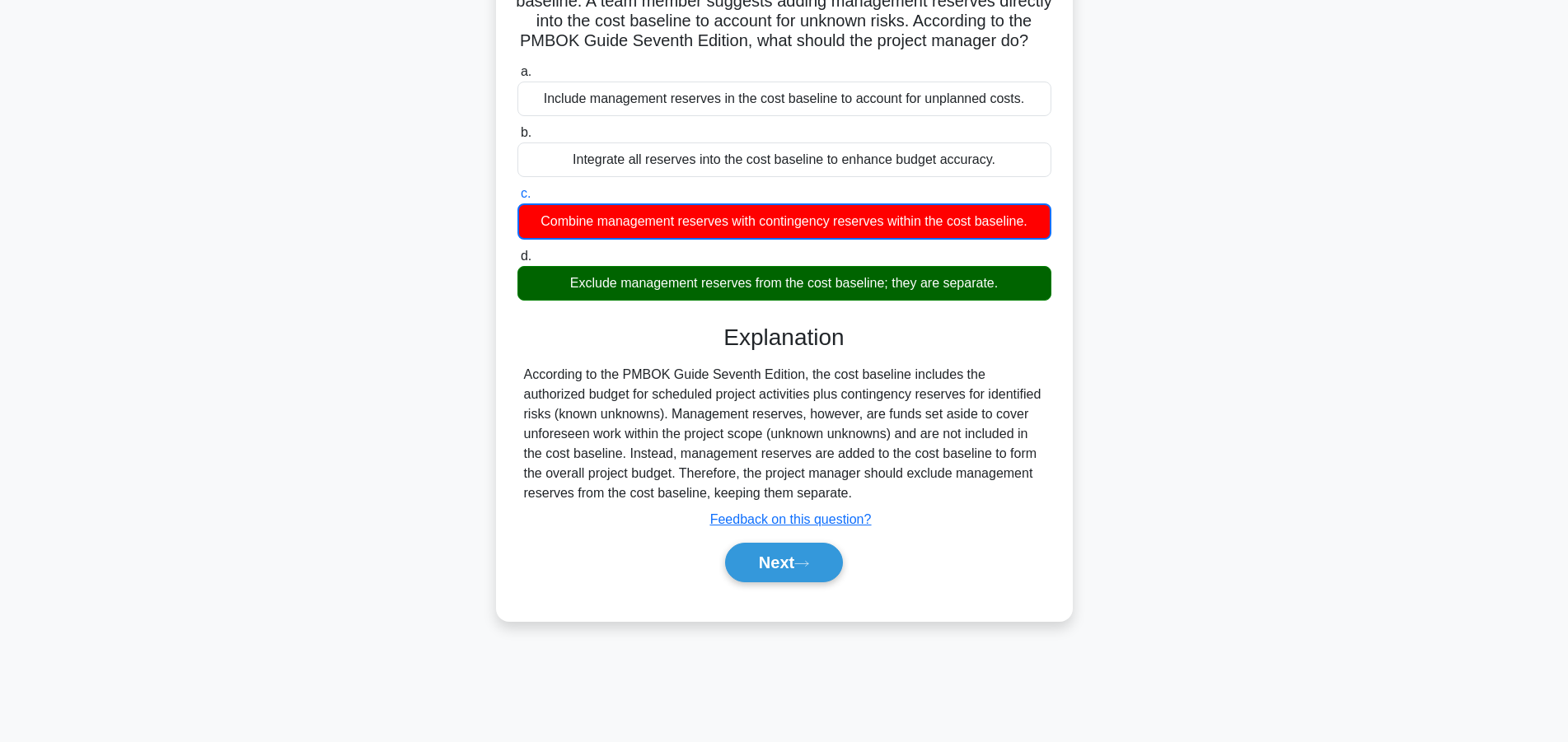
click at [626, 541] on div "Next" at bounding box center [784, 563] width 534 height 53
click at [798, 562] on button "Next" at bounding box center [784, 563] width 118 height 40
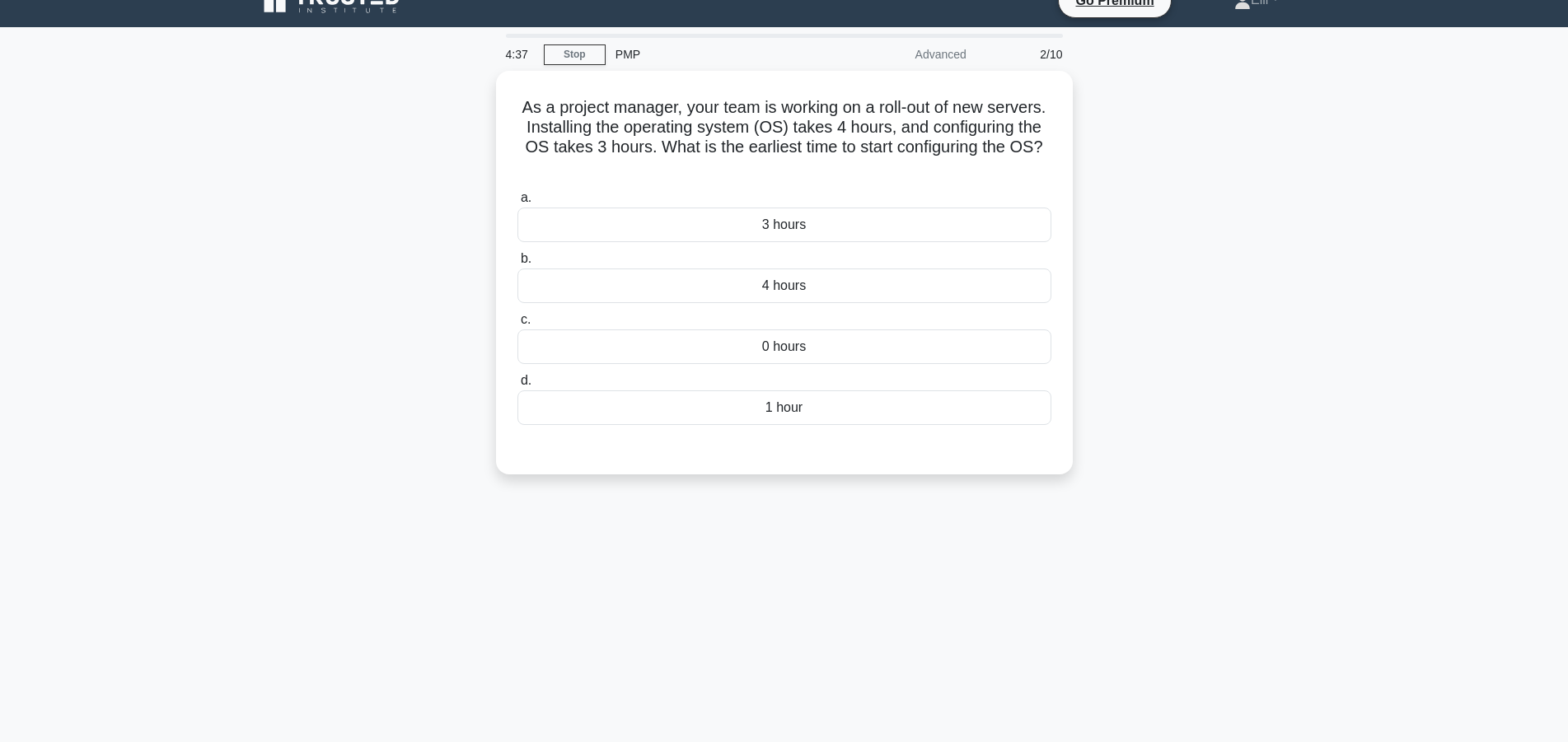
scroll to position [0, 0]
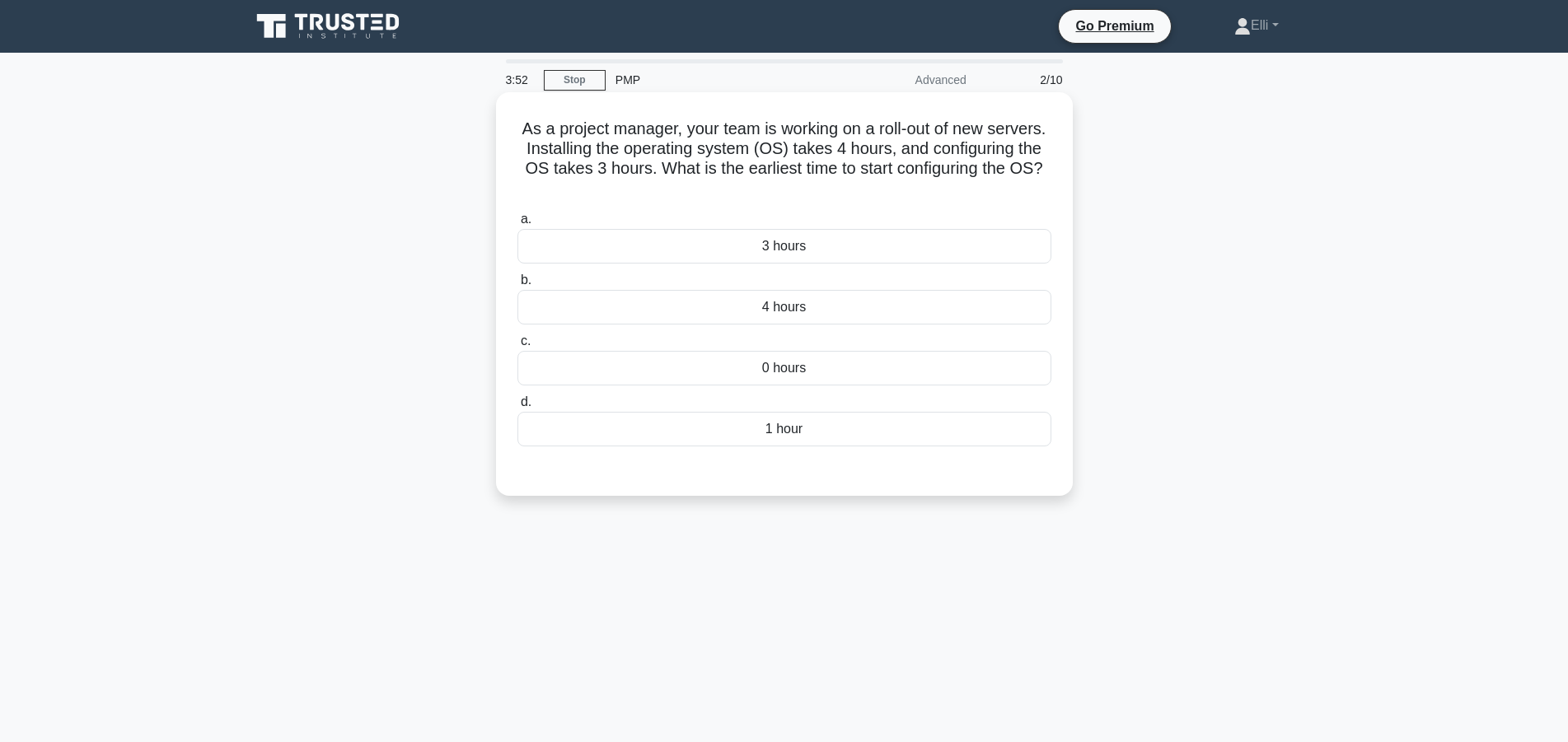
click at [855, 290] on div "4 hours" at bounding box center [784, 307] width 534 height 35
click at [518, 286] on input "b. 4 hours" at bounding box center [518, 280] width 0 height 11
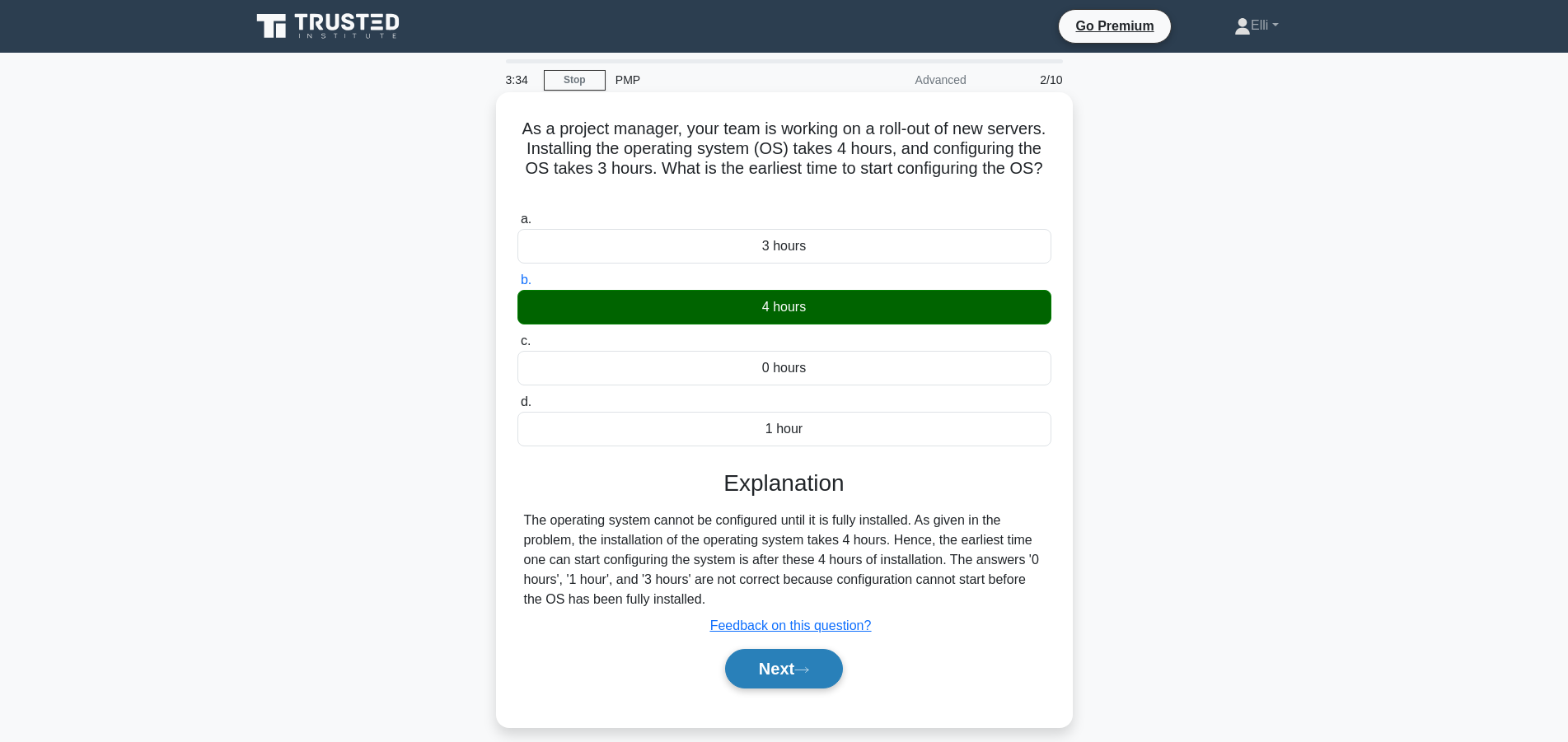
click at [779, 649] on button "Next" at bounding box center [784, 669] width 118 height 40
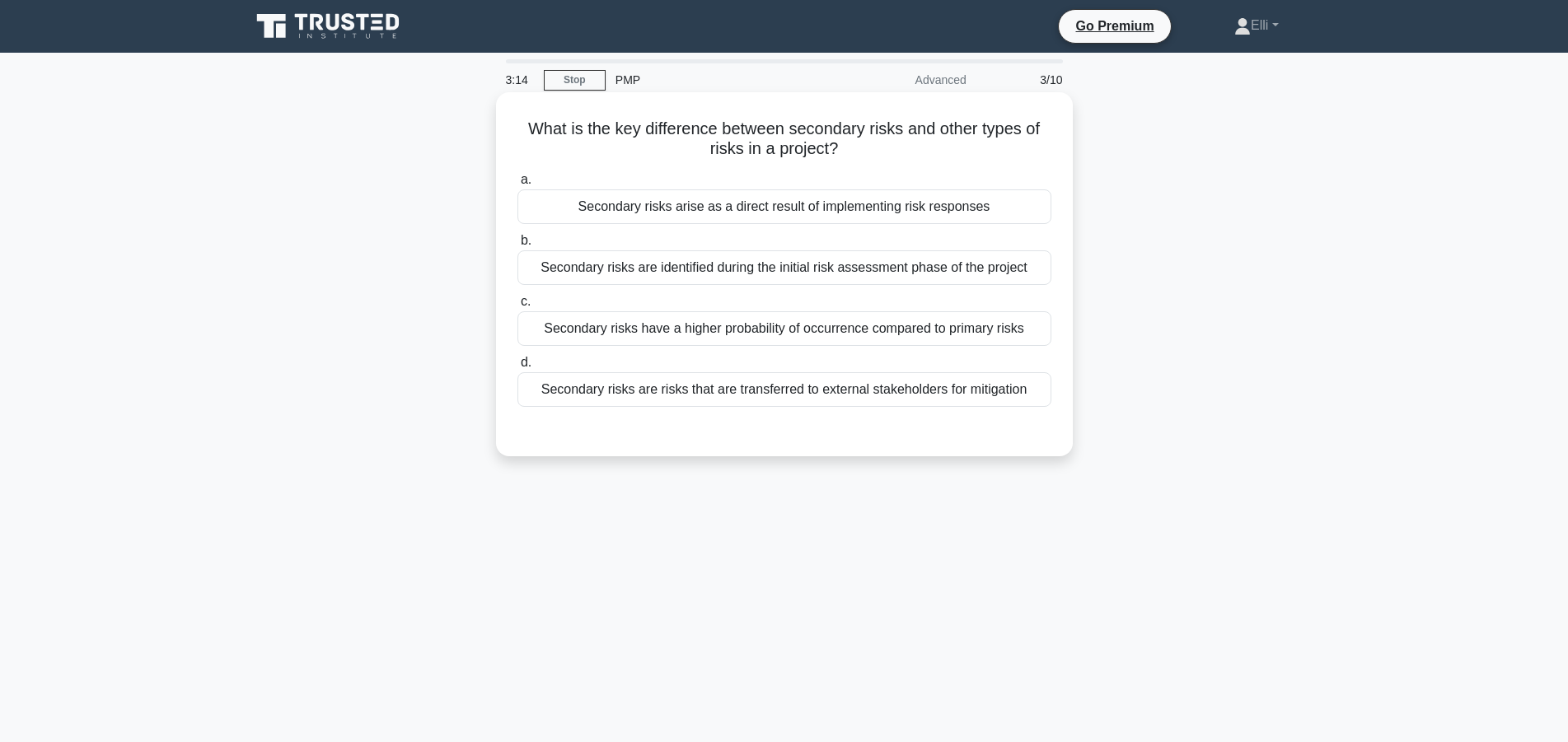
click at [789, 206] on div "Secondary risks arise as a direct result of implementing risk responses" at bounding box center [784, 207] width 534 height 35
click at [518, 186] on input "a. Secondary risks arise as a direct result of implementing risk responses" at bounding box center [518, 180] width 0 height 11
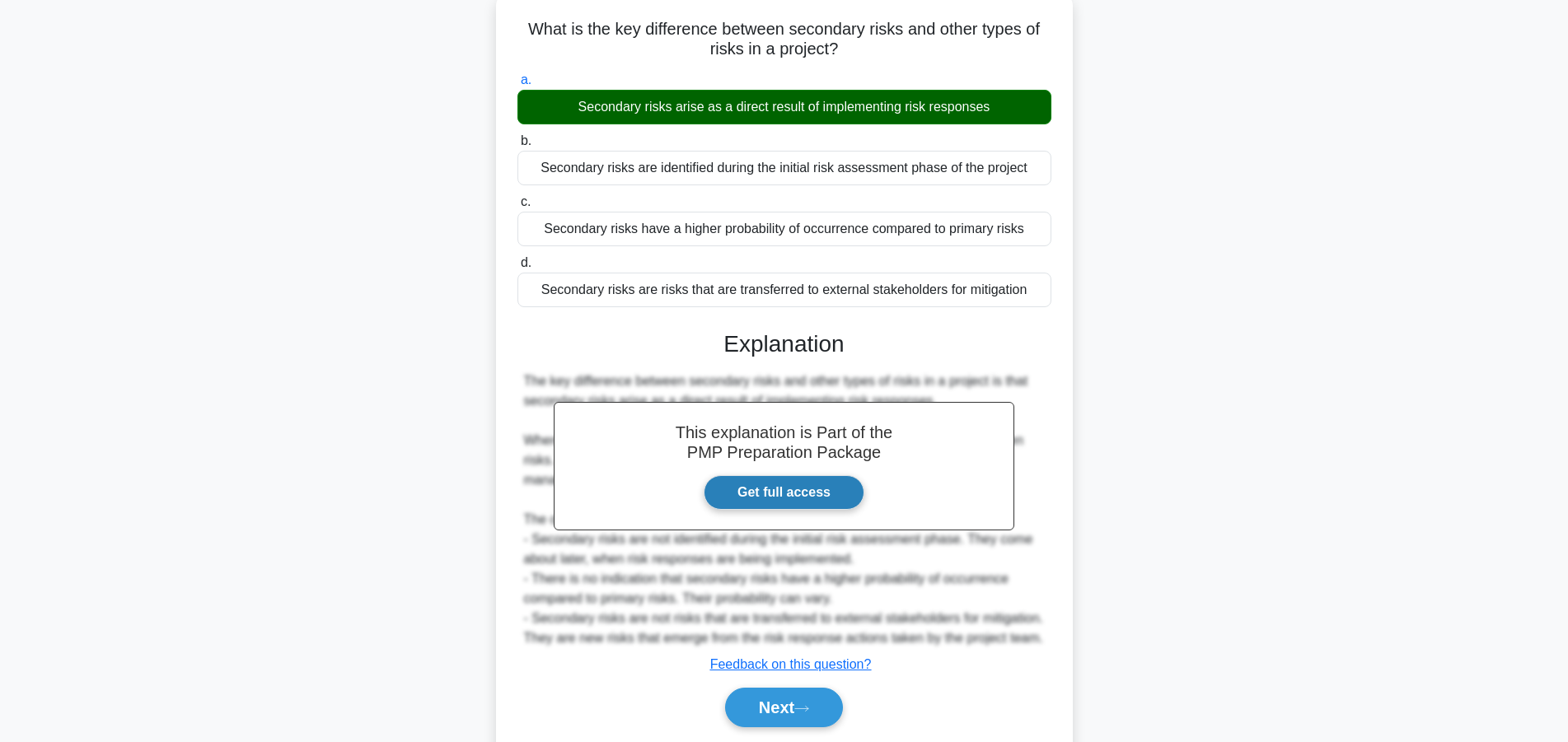
scroll to position [157, 0]
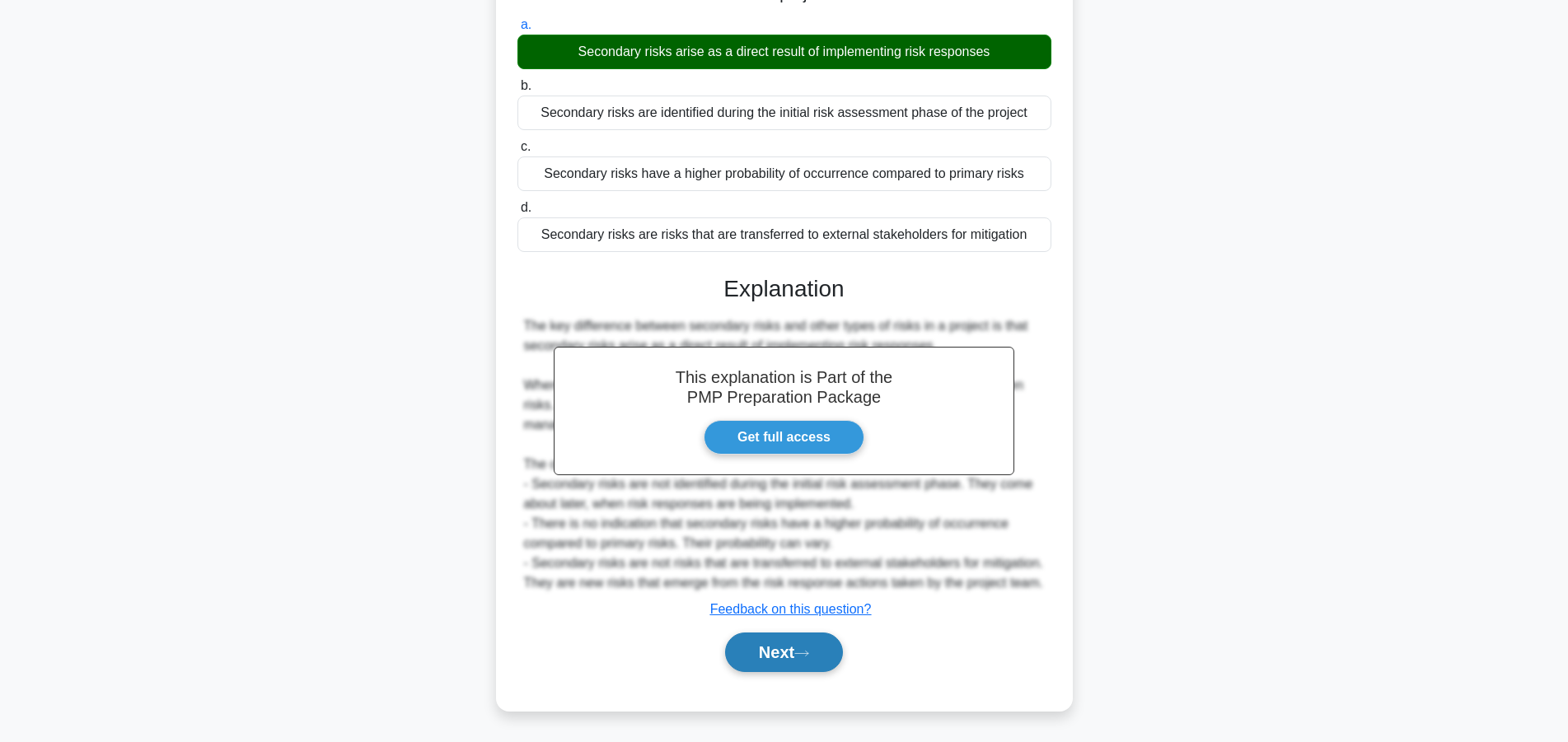
click at [779, 655] on button "Next" at bounding box center [784, 652] width 118 height 40
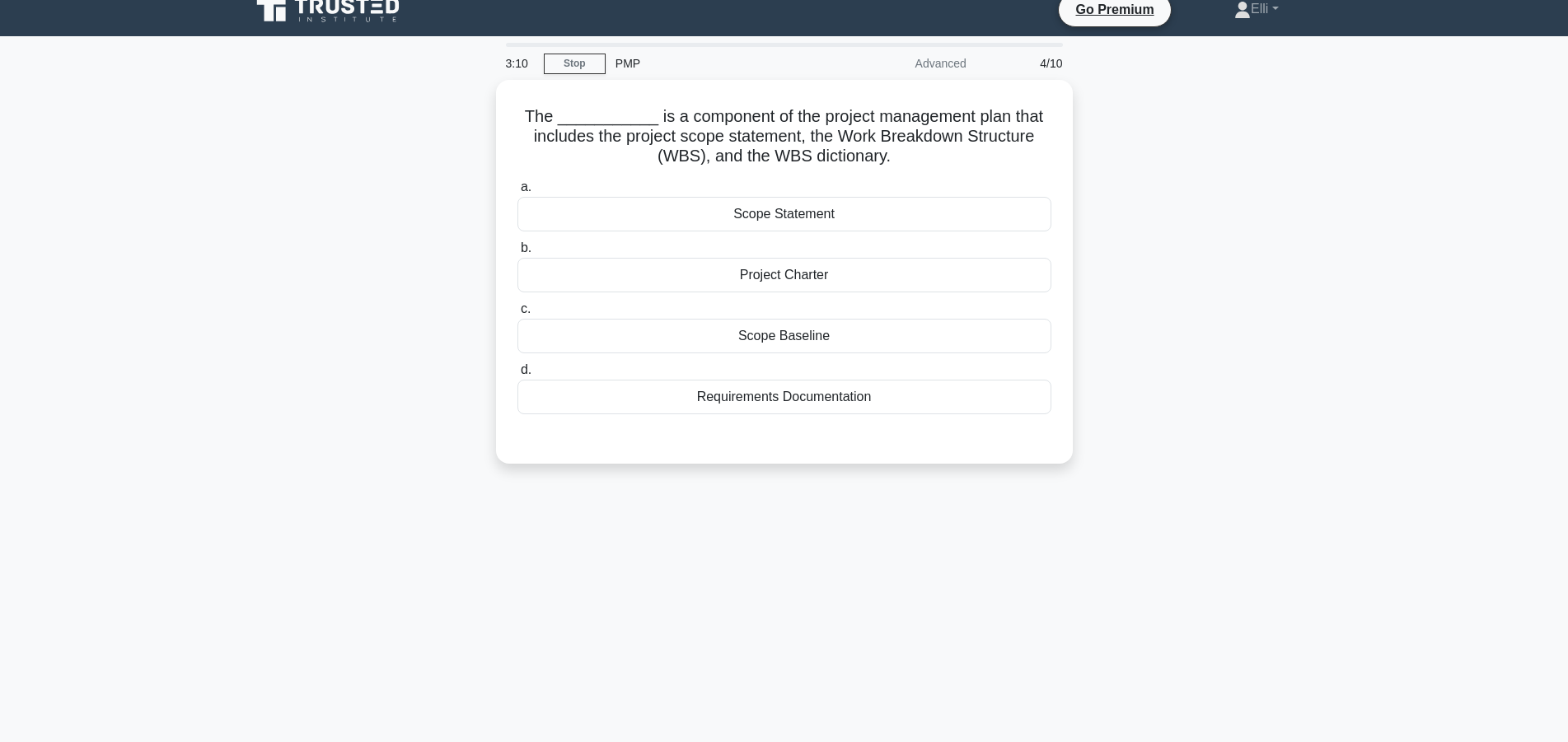
scroll to position [0, 0]
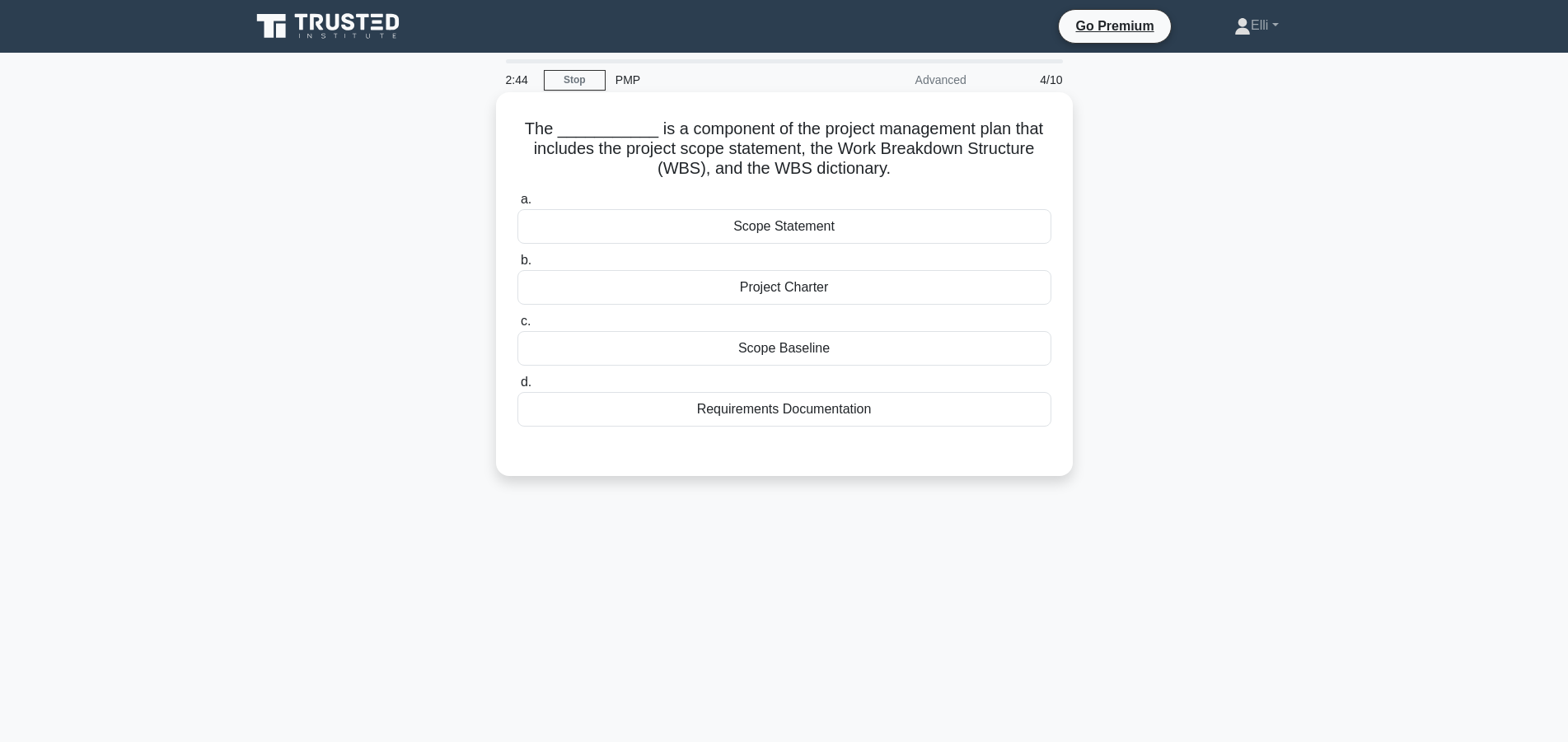
click at [803, 410] on div "Requirements Documentation" at bounding box center [784, 409] width 534 height 35
click at [518, 388] on input "d. Requirements Documentation" at bounding box center [518, 382] width 0 height 11
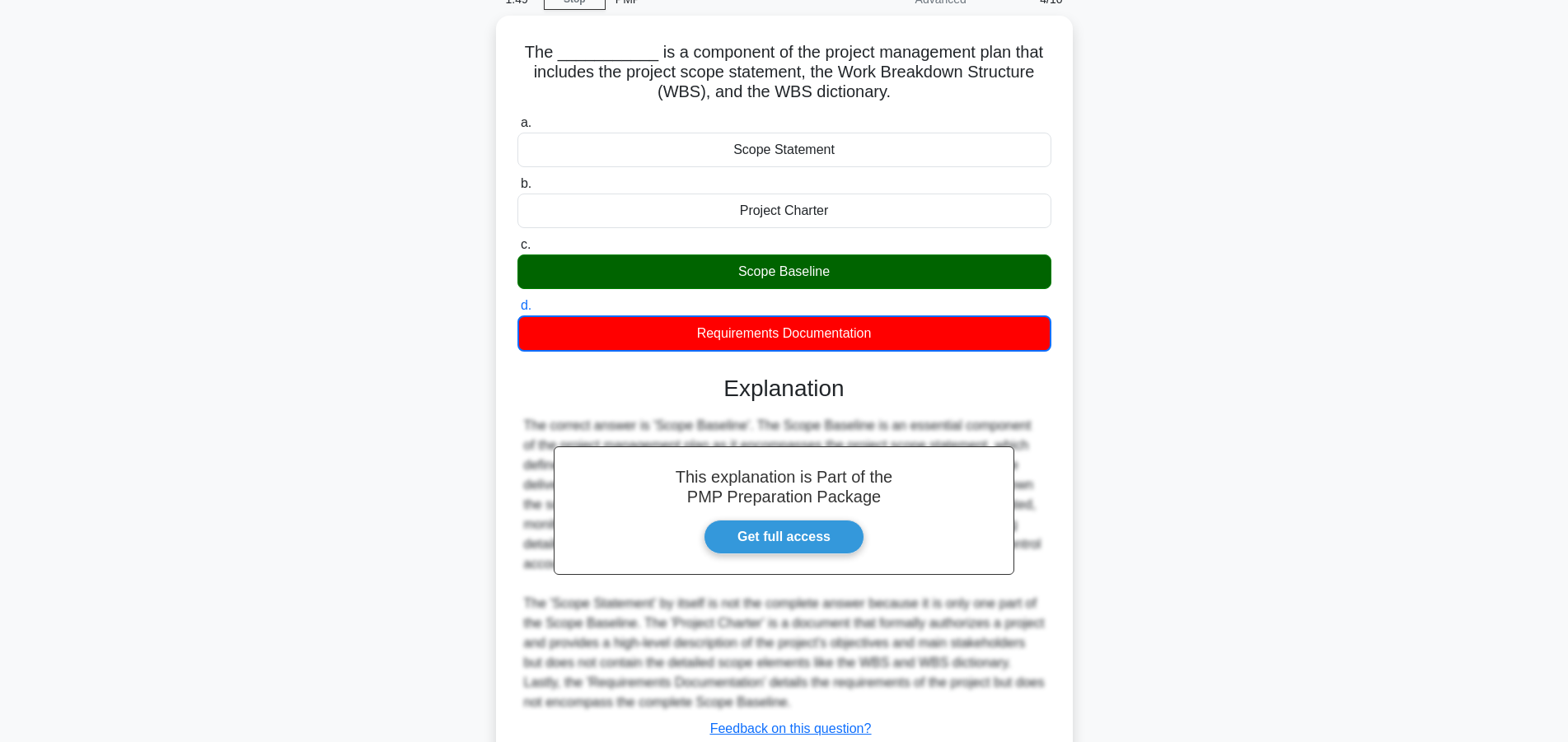
scroll to position [198, 0]
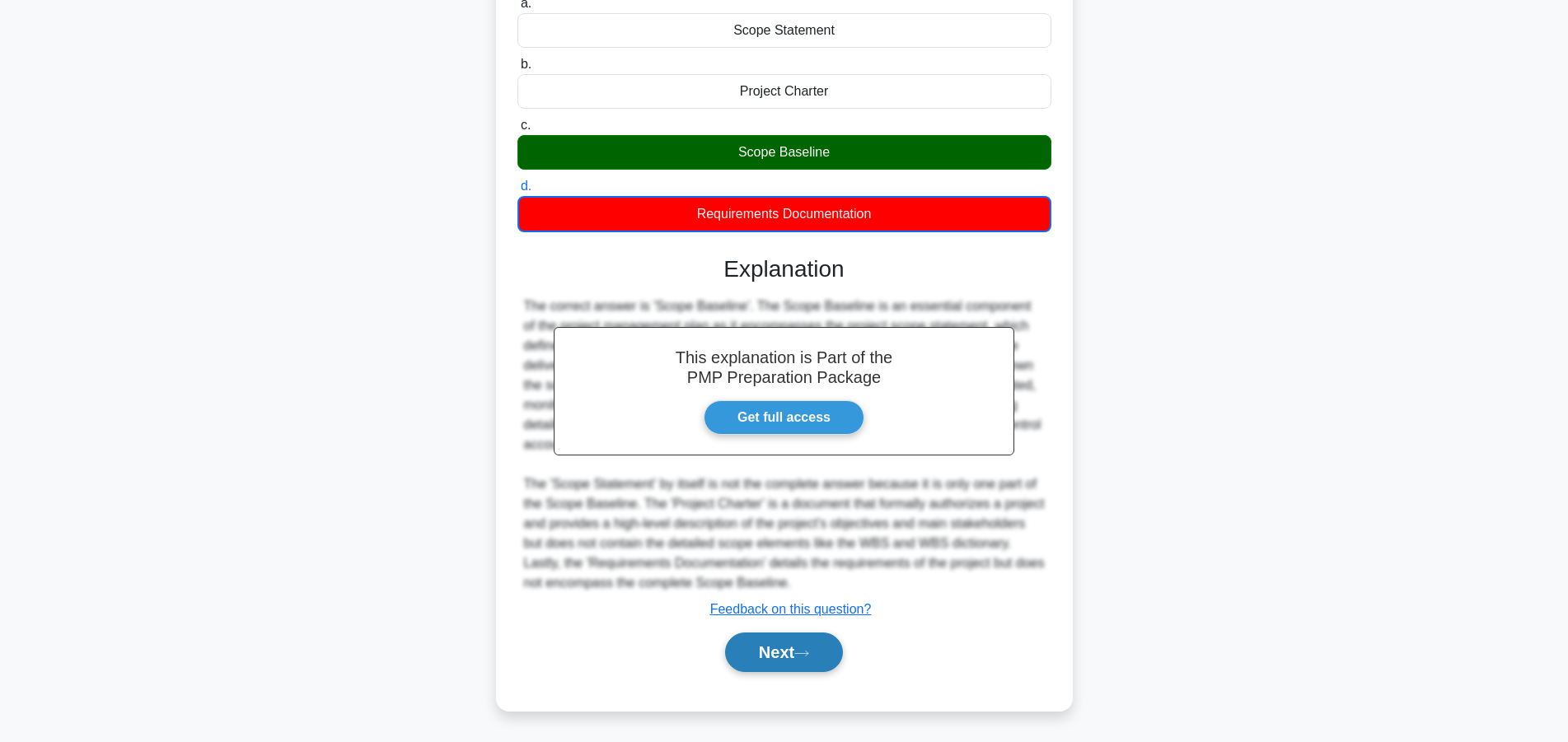
click at [748, 652] on button "Next" at bounding box center [784, 652] width 118 height 40
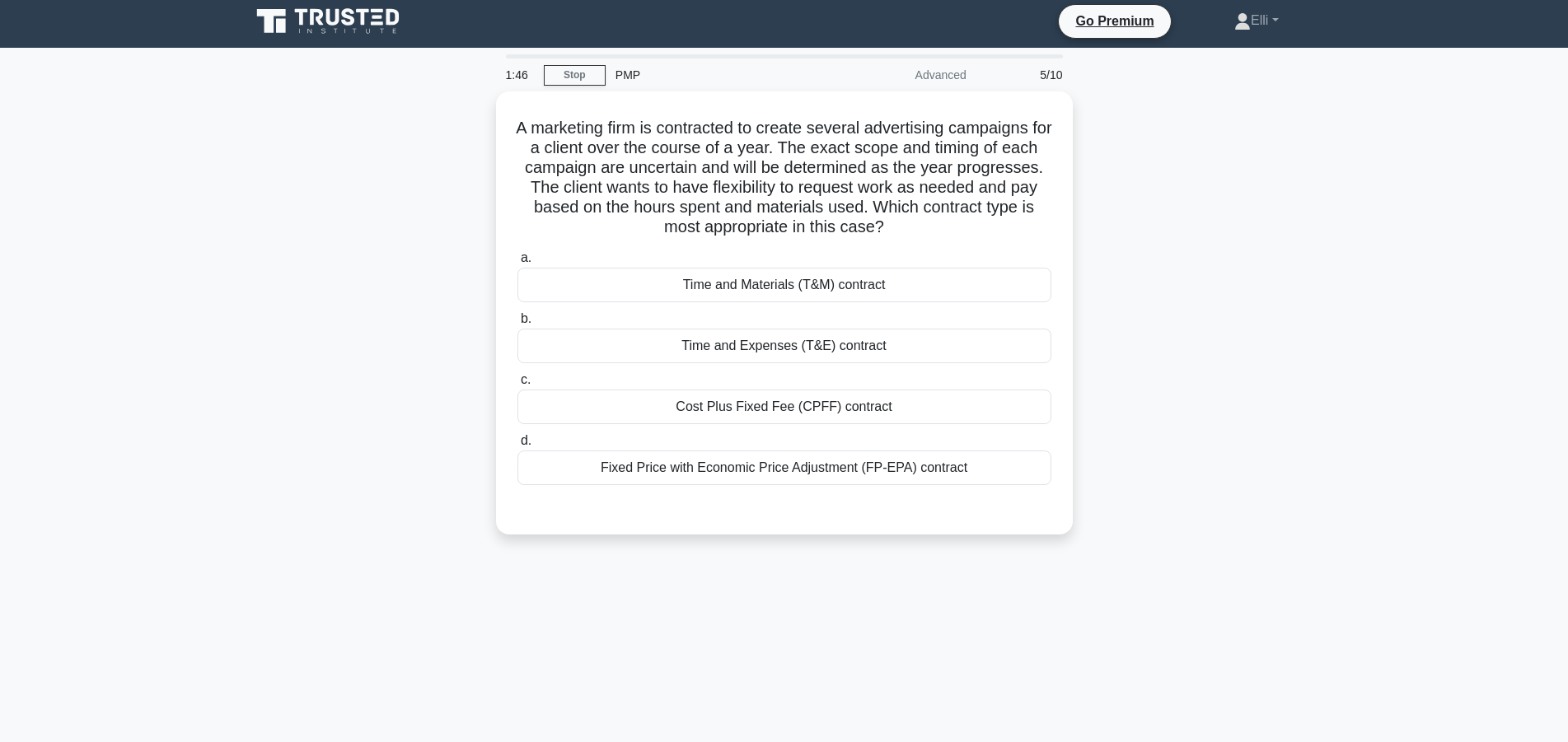
scroll to position [0, 0]
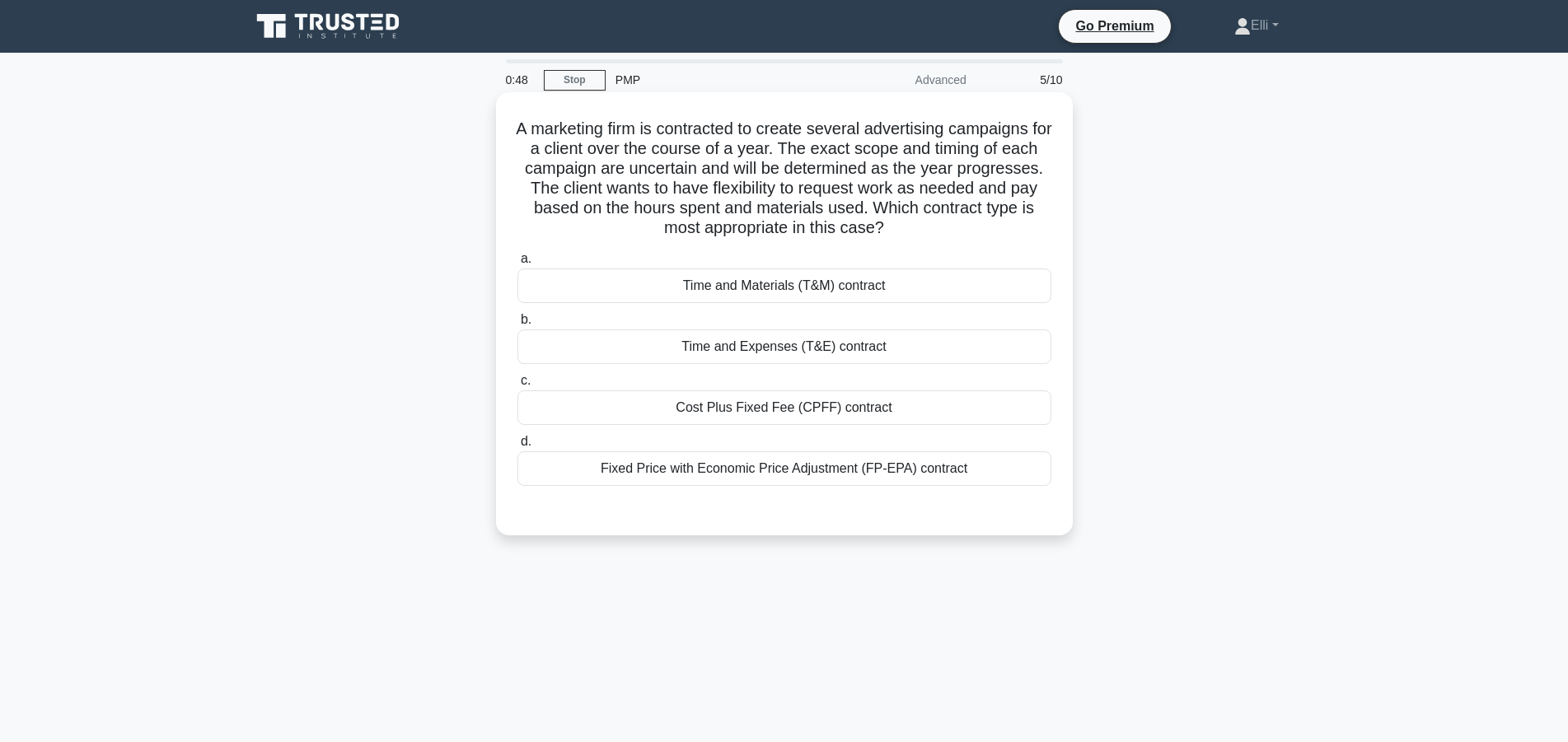
click at [938, 286] on div "Time and Materials (T&M) contract" at bounding box center [784, 286] width 534 height 35
click at [518, 264] on input "a. Time and Materials (T&M) contract" at bounding box center [518, 258] width 0 height 11
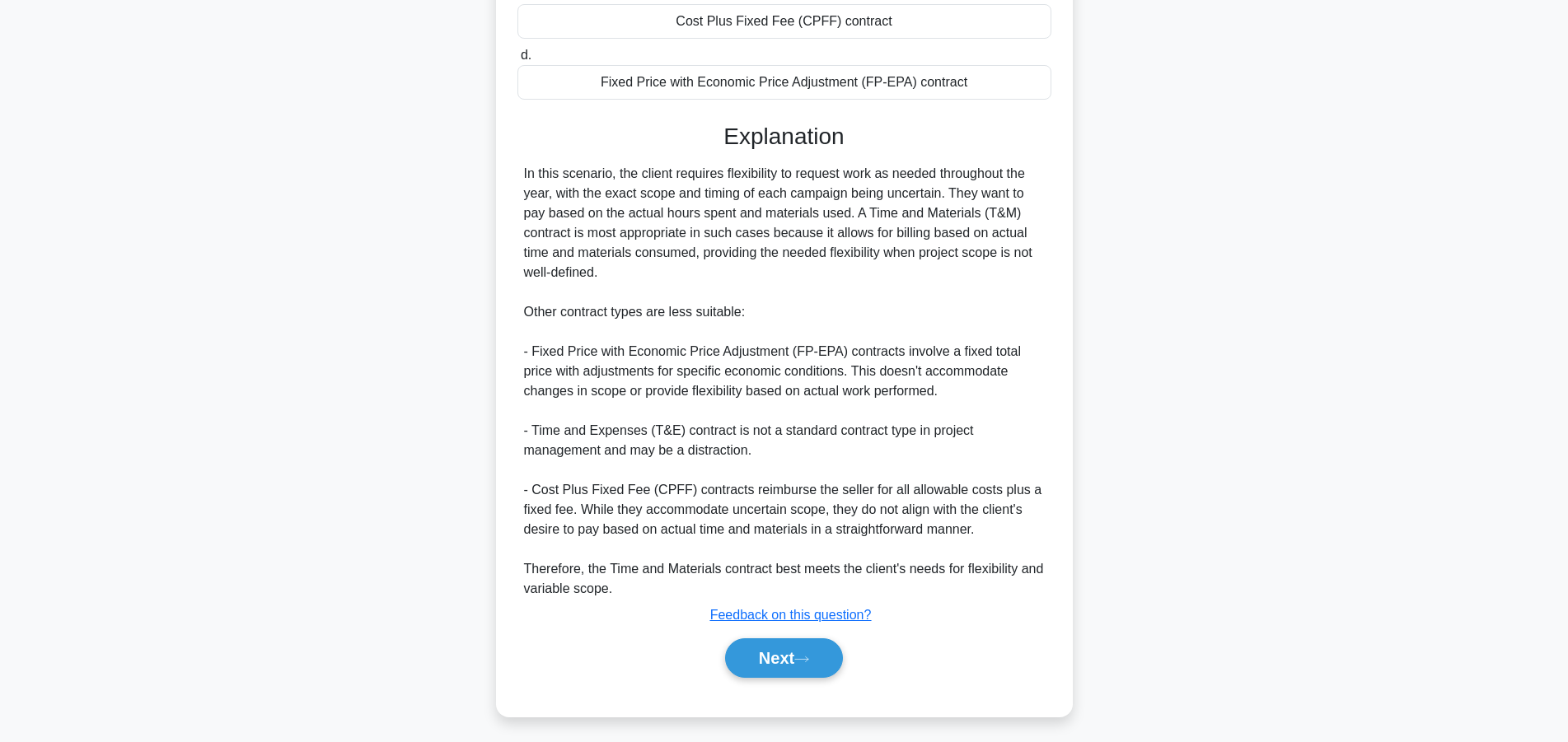
scroll to position [394, 0]
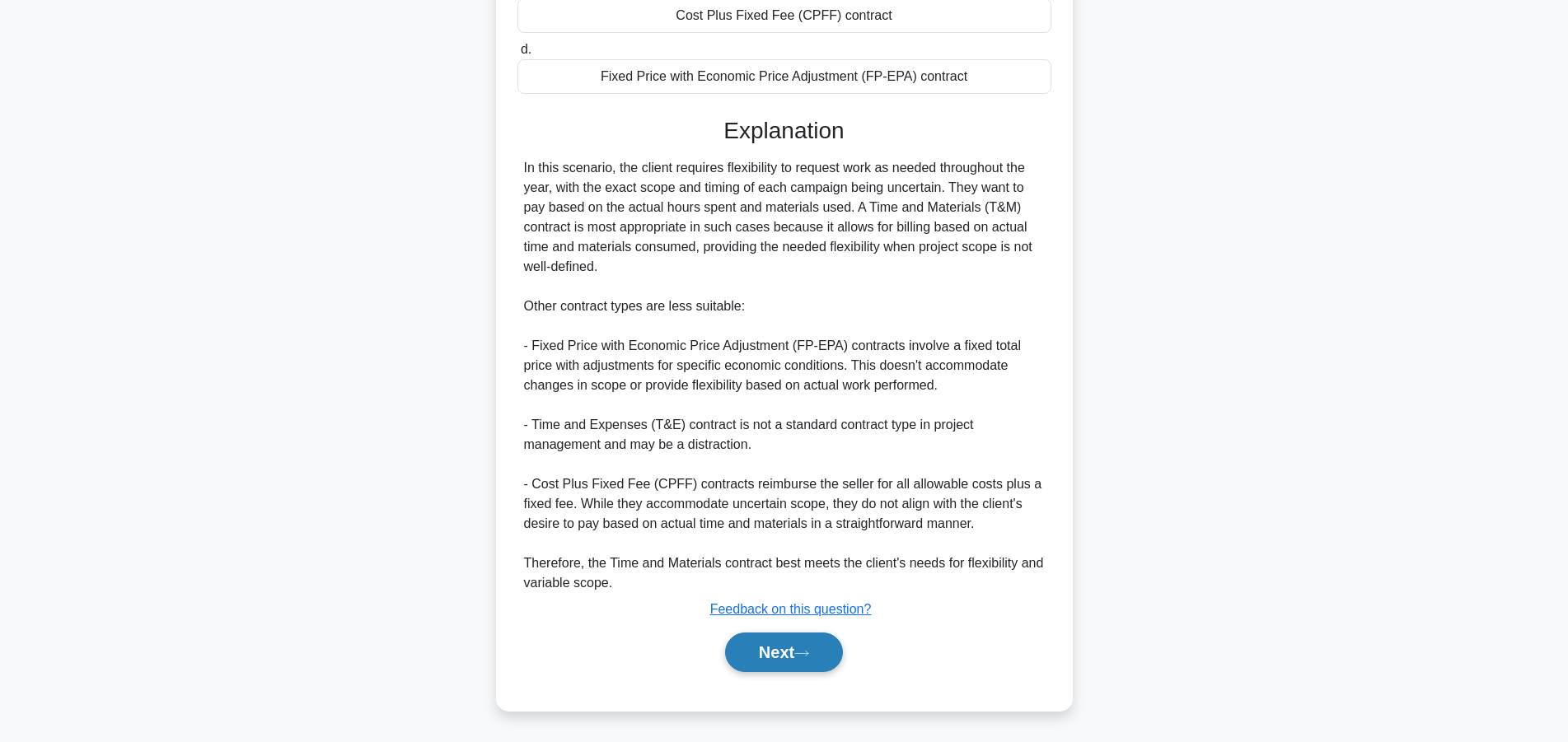
click at [786, 651] on button "Next" at bounding box center [784, 652] width 118 height 40
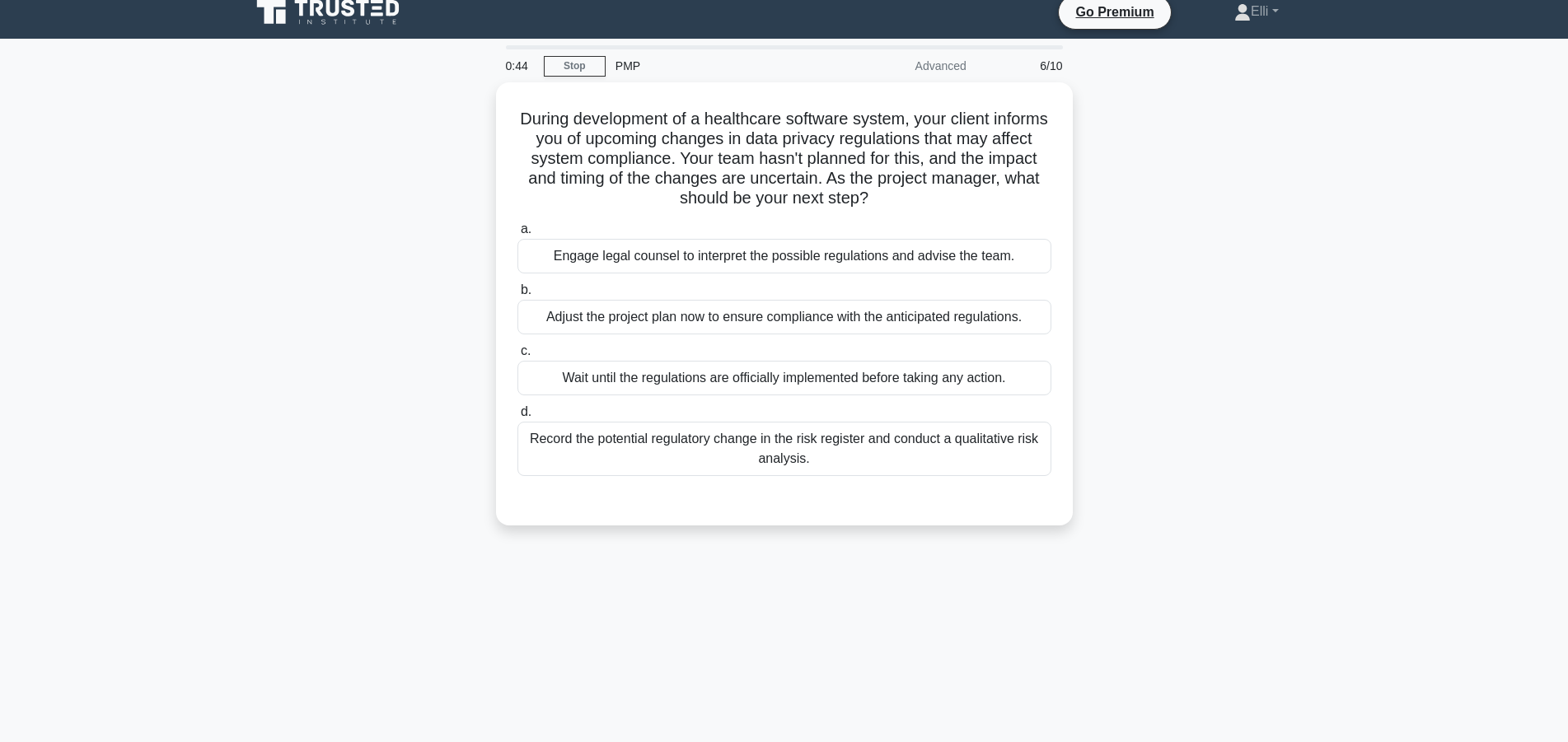
scroll to position [0, 0]
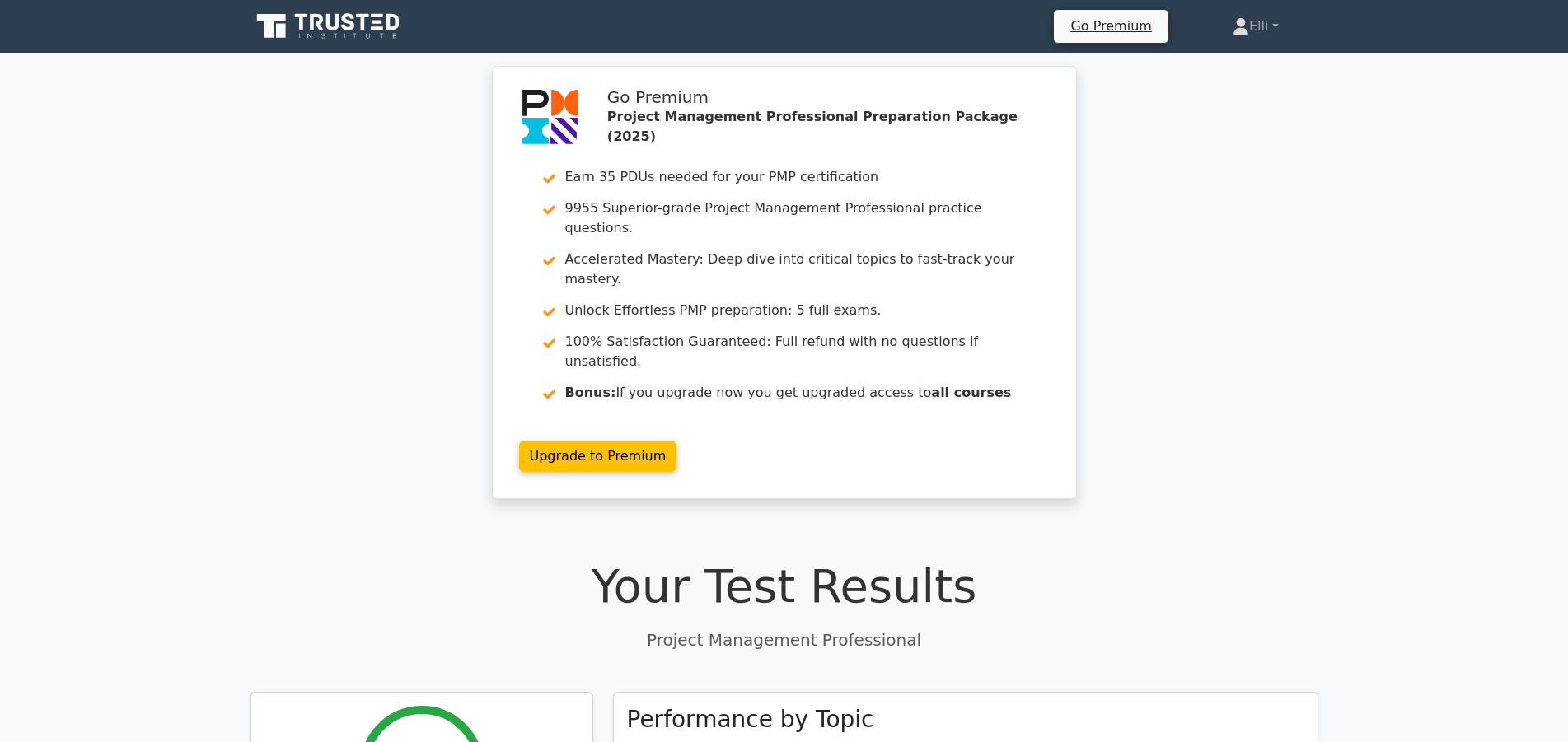
scroll to position [588, 0]
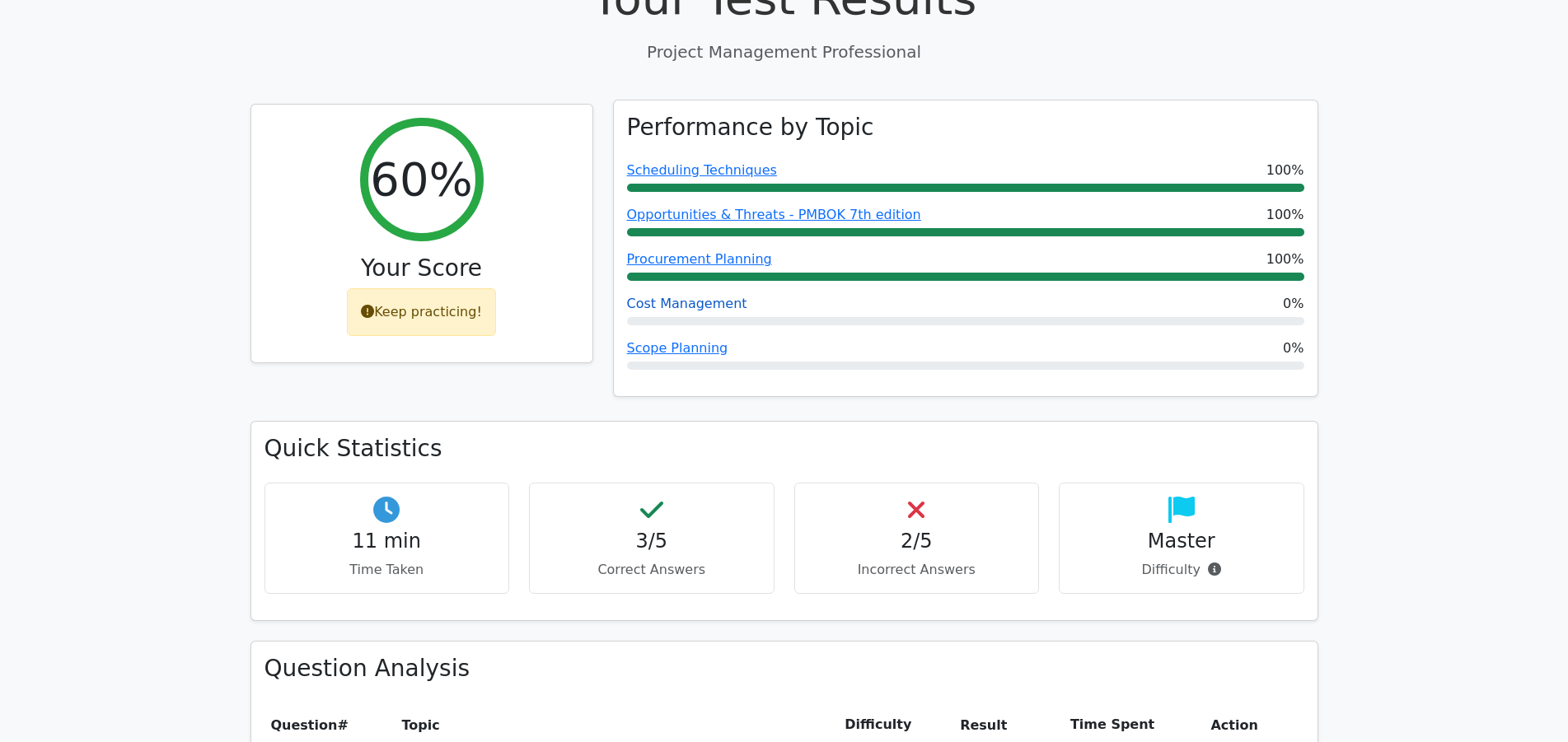
click at [689, 295] on link "Cost Management" at bounding box center [687, 303] width 121 height 16
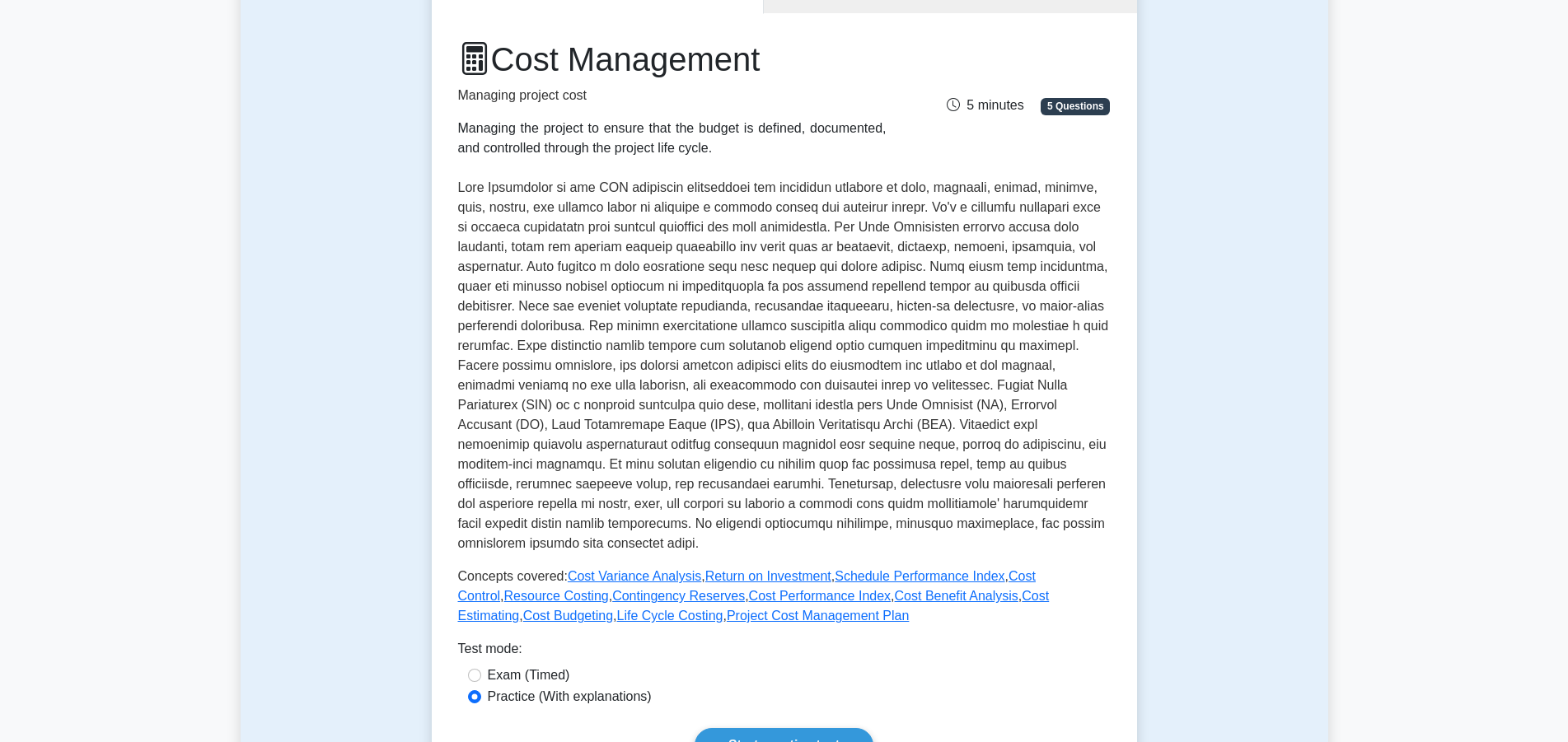
scroll to position [168, 0]
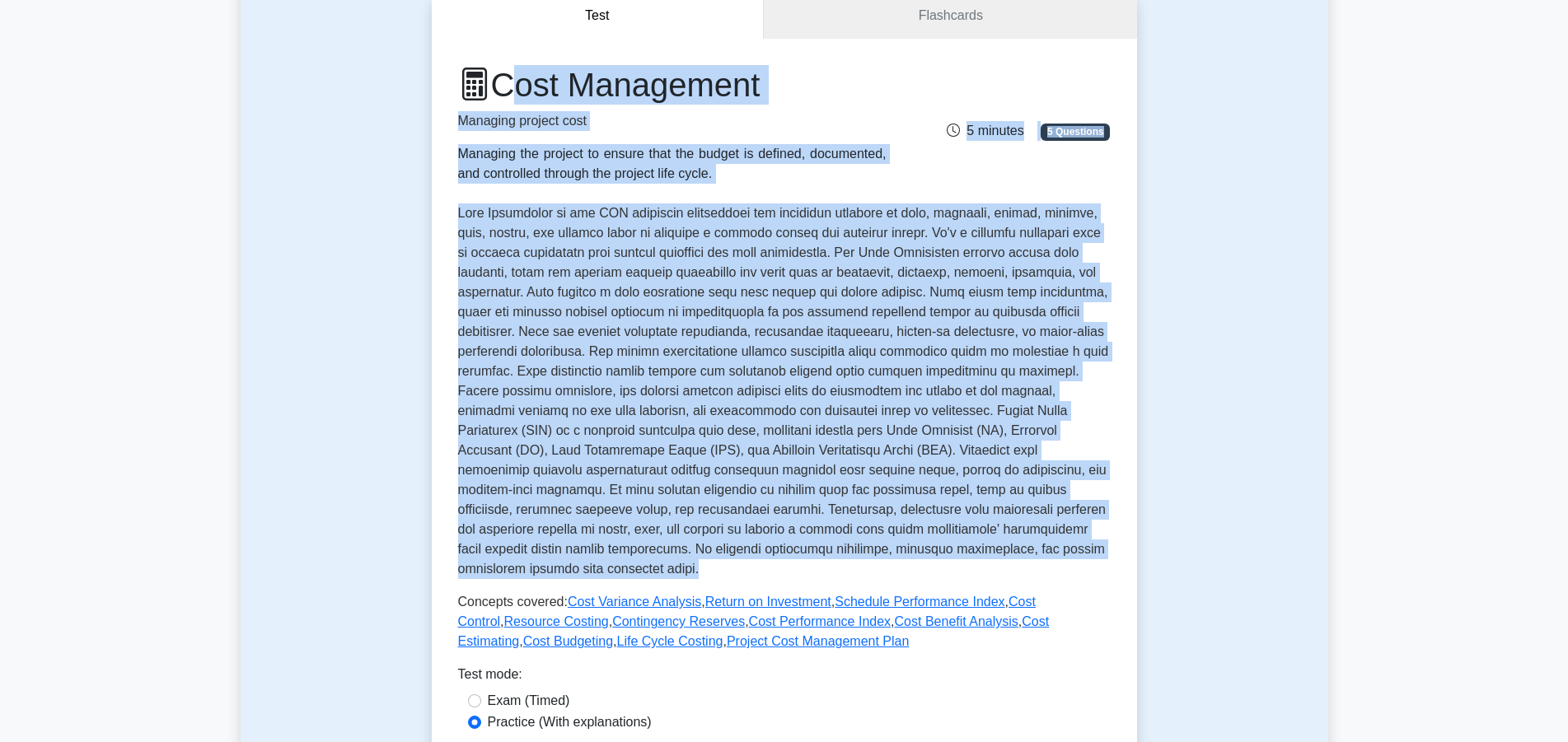
drag, startPoint x: 500, startPoint y: 80, endPoint x: 798, endPoint y: 567, distance: 570.9
click at [798, 567] on div "Cost Management Managing project cost Managing the project to ensure that the b…" at bounding box center [784, 358] width 652 height 587
copy div "Cost Management Managing project cost Managing the project to ensure that the b…"
